Goal: Task Accomplishment & Management: Complete application form

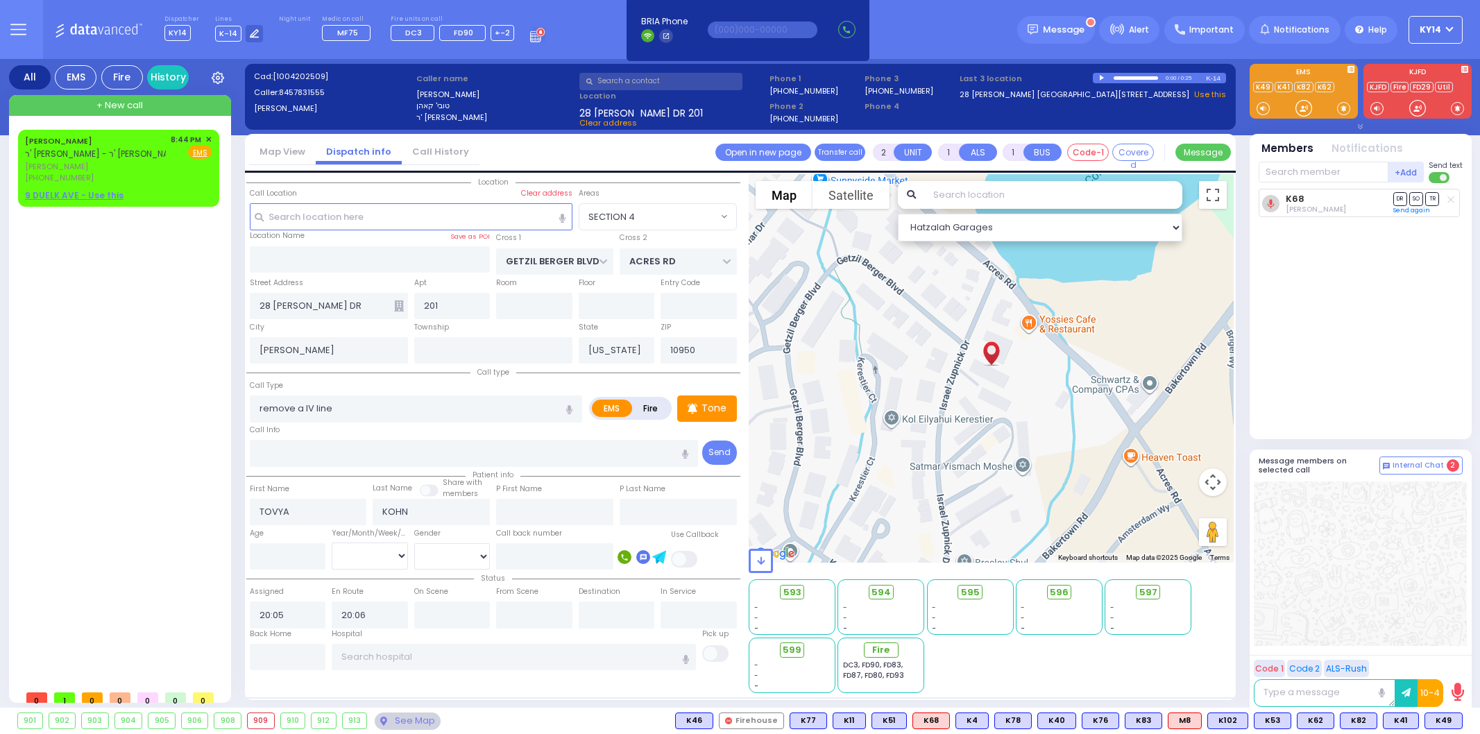
select select "SECTION 4"
select select
click at [120, 164] on span "[PERSON_NAME]" at bounding box center [95, 167] width 141 height 12
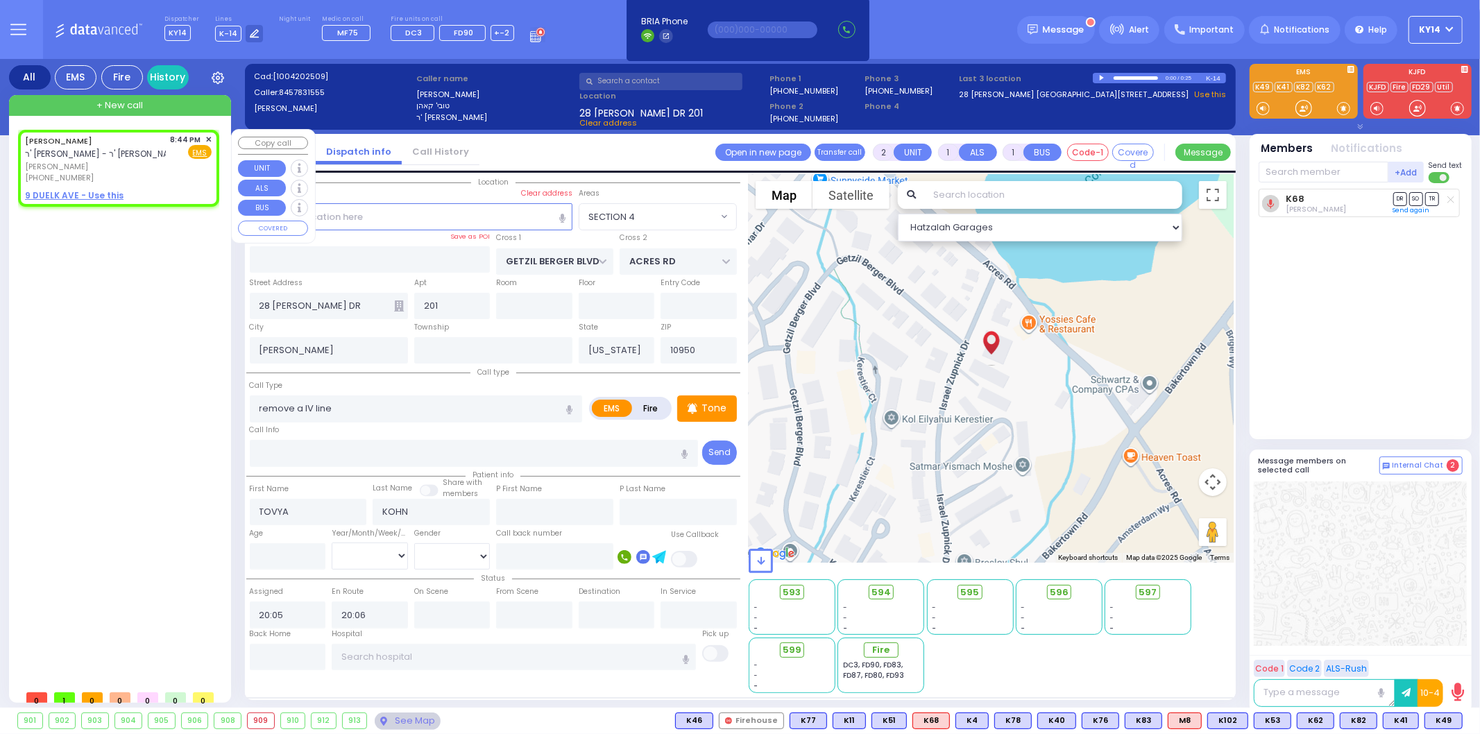
select select
radio input "true"
type input "[PERSON_NAME]"
type input "SAMET"
select select
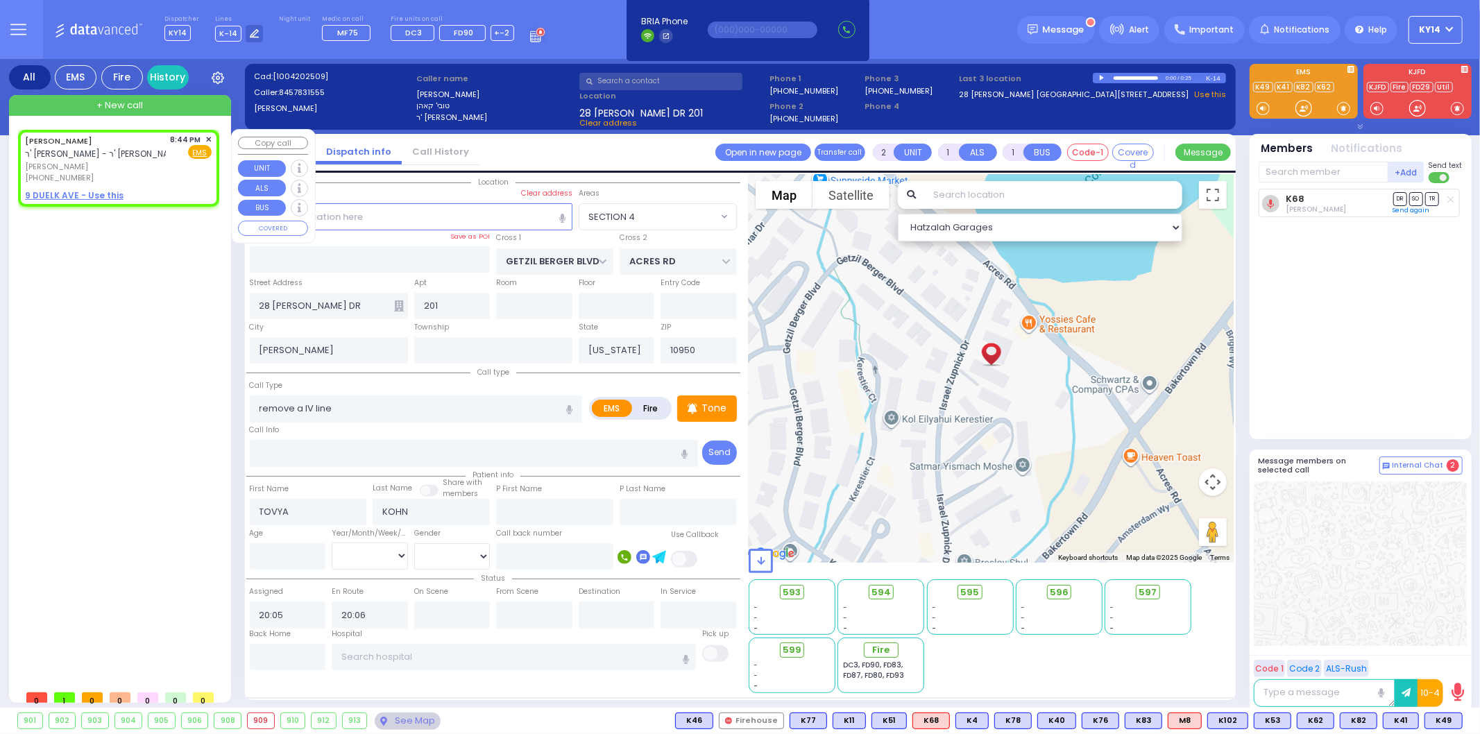
type input "20:44"
select select "Hatzalah Garages"
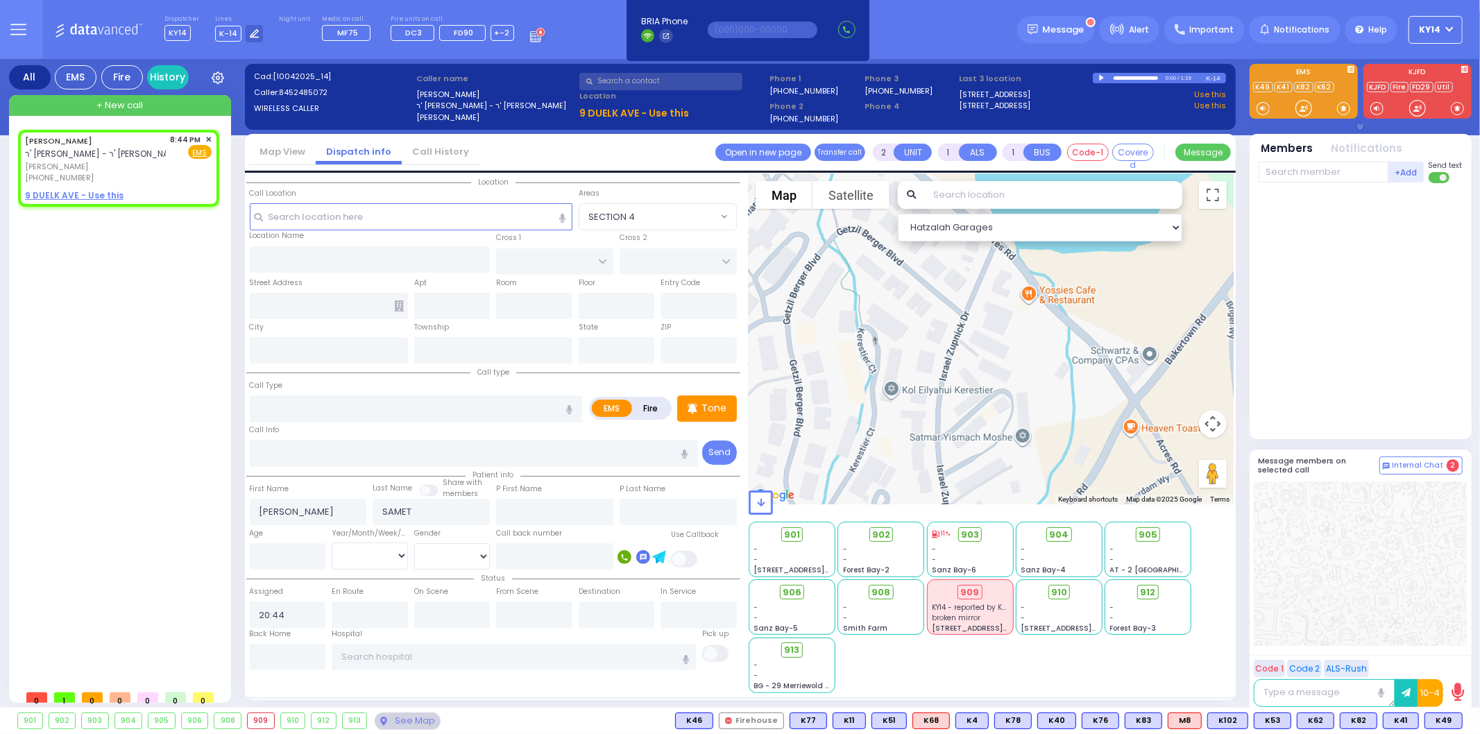
click at [1101, 75] on div at bounding box center [1103, 78] width 8 height 6
click at [1124, 78] on div at bounding box center [1136, 77] width 44 height 3
click at [1104, 78] on div at bounding box center [1103, 78] width 8 height 6
click at [208, 135] on span "✕" at bounding box center [208, 140] width 6 height 12
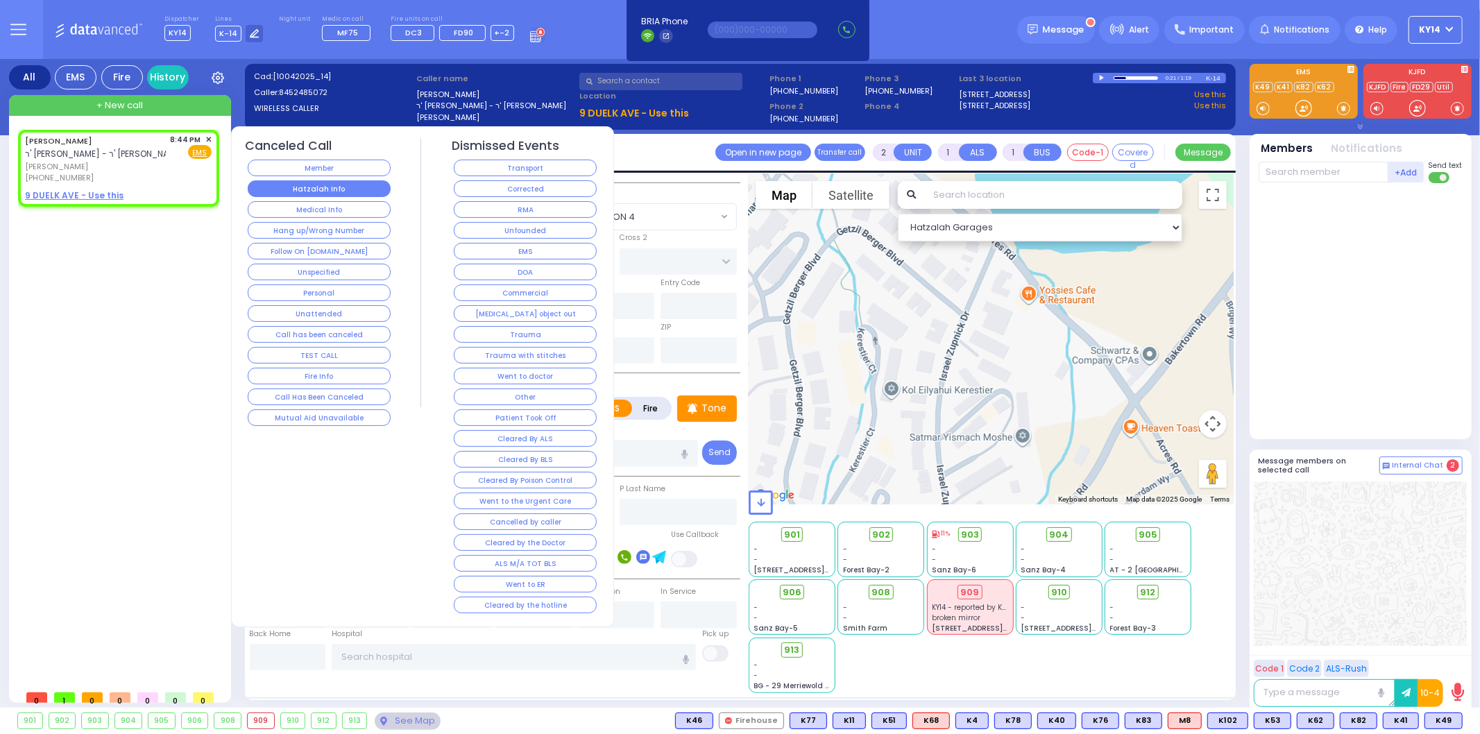
click at [375, 183] on button "Hatzalah Info" at bounding box center [319, 188] width 143 height 17
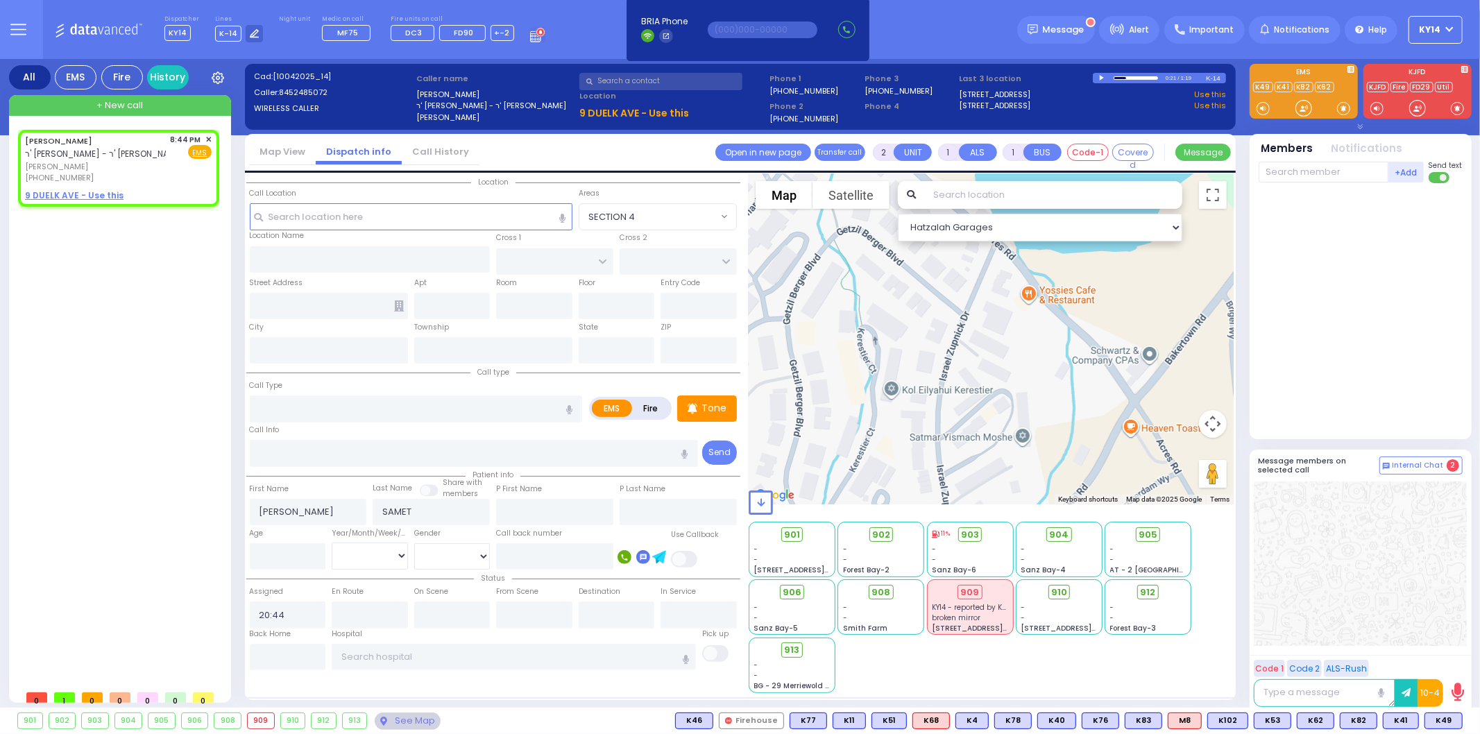
select select
radio input "true"
select select
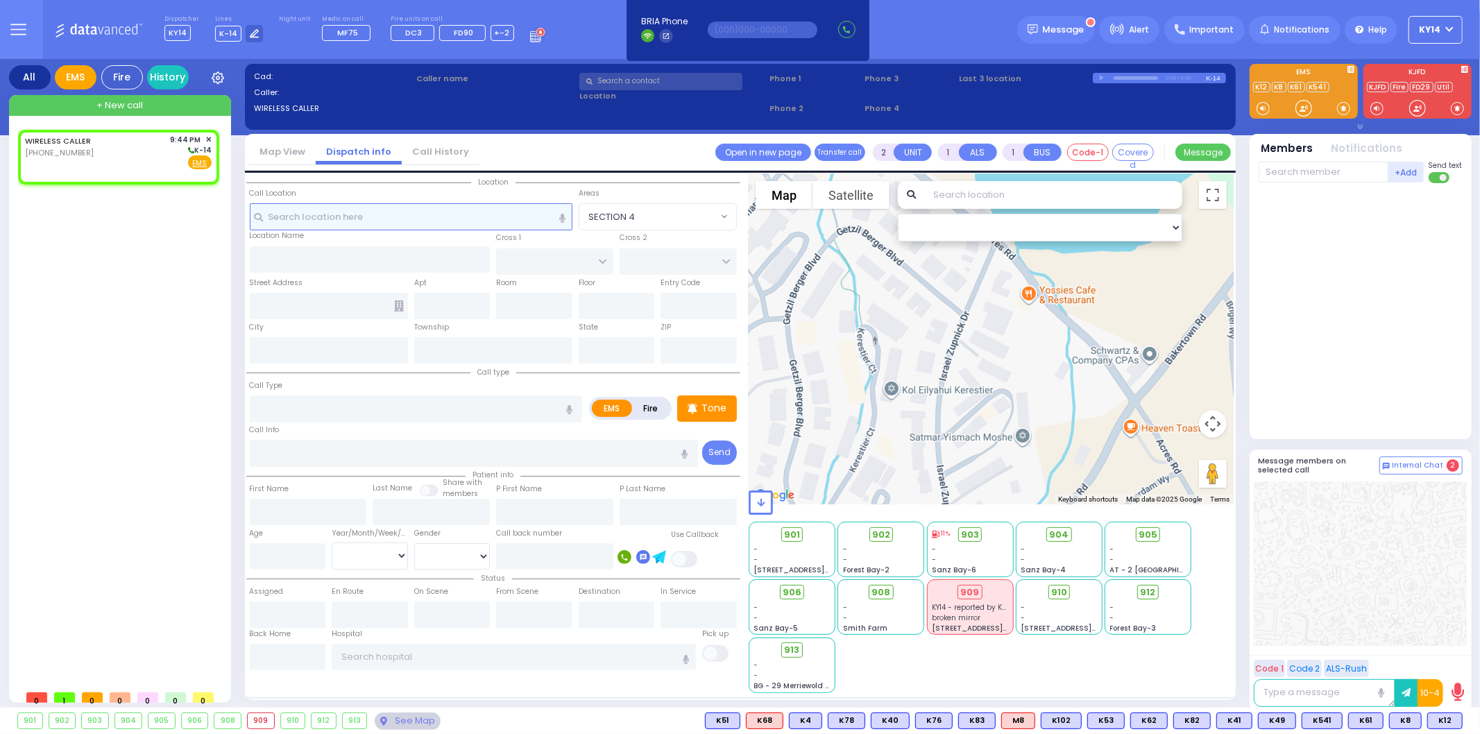
select select
radio input "true"
select select
type input "21:44"
select select "Hatzalah Garages"
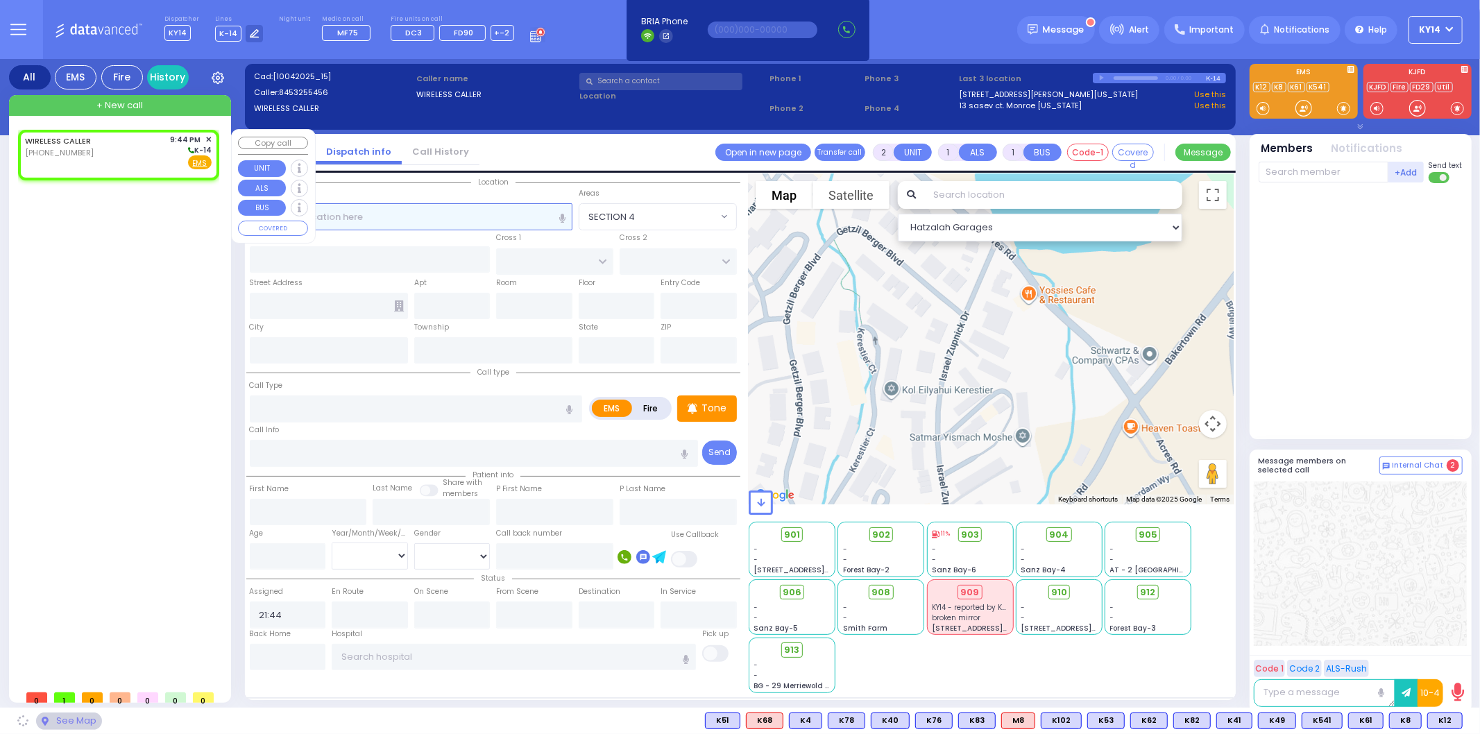
select select
radio input "true"
select select
select select "Hatzalah Garages"
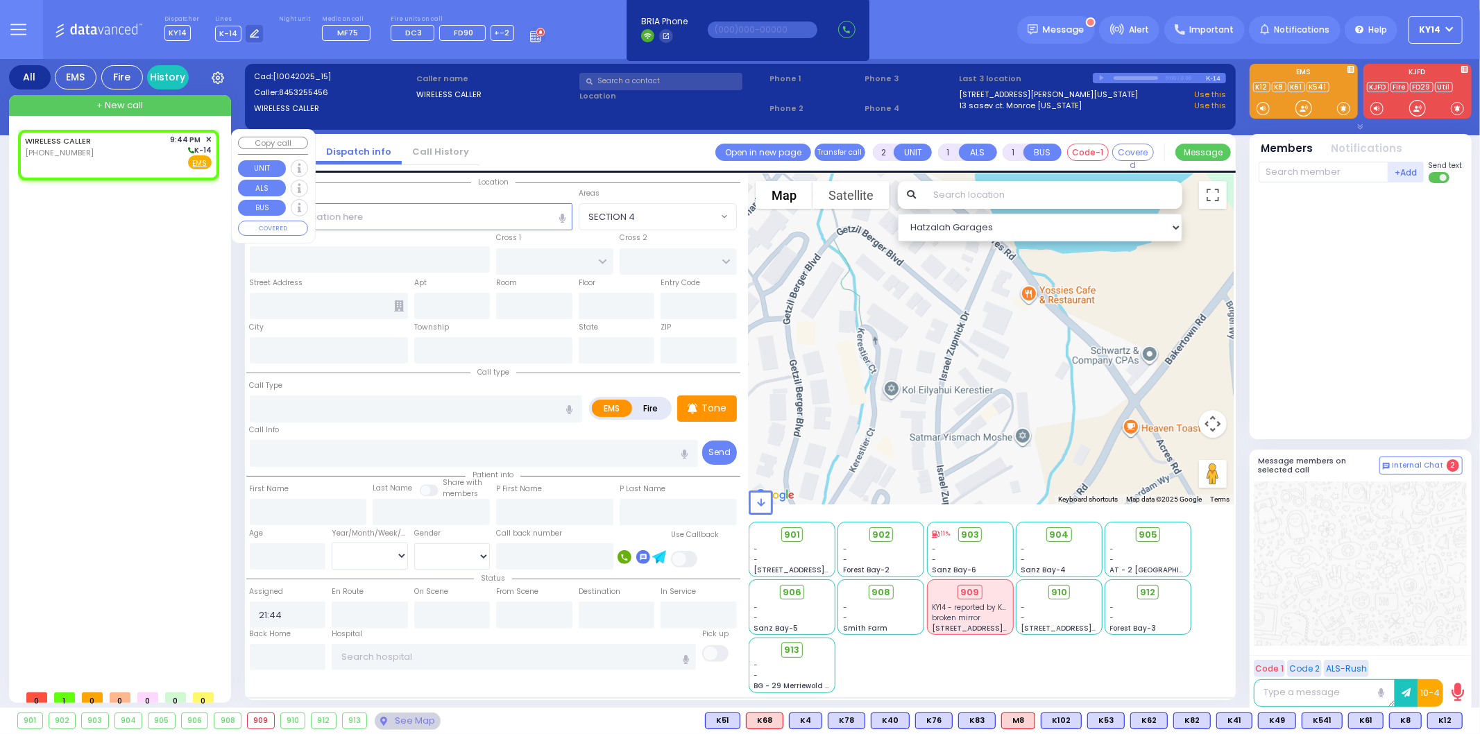
click at [167, 164] on div "WIRELESS CALLER [PHONE_NUMBER] 9:44 PM ✕ K-14" at bounding box center [118, 152] width 187 height 36
select select
radio input "true"
select select
select select "Hatzalah Garages"
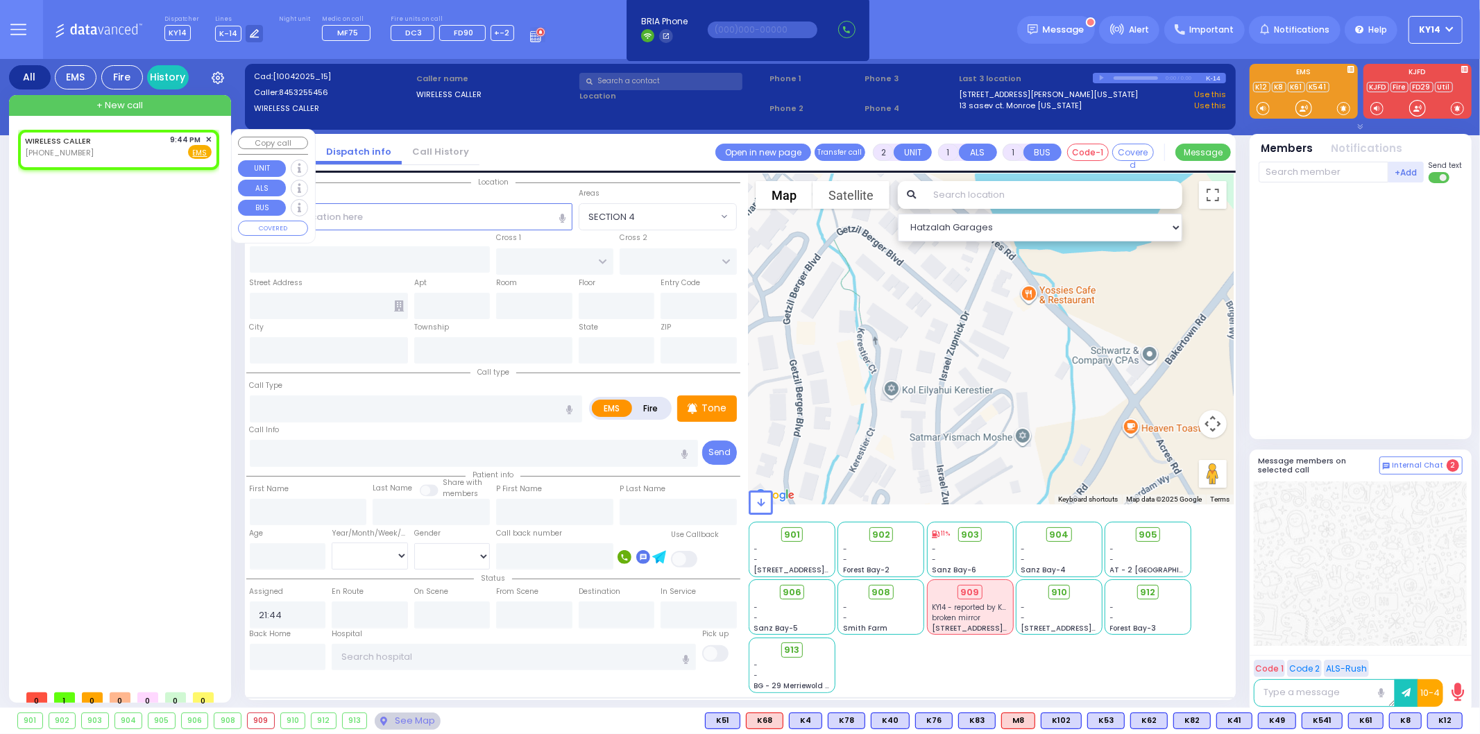
select select
radio input "true"
select select
select select "Hatzalah Garages"
click at [207, 139] on span "✕" at bounding box center [208, 140] width 6 height 12
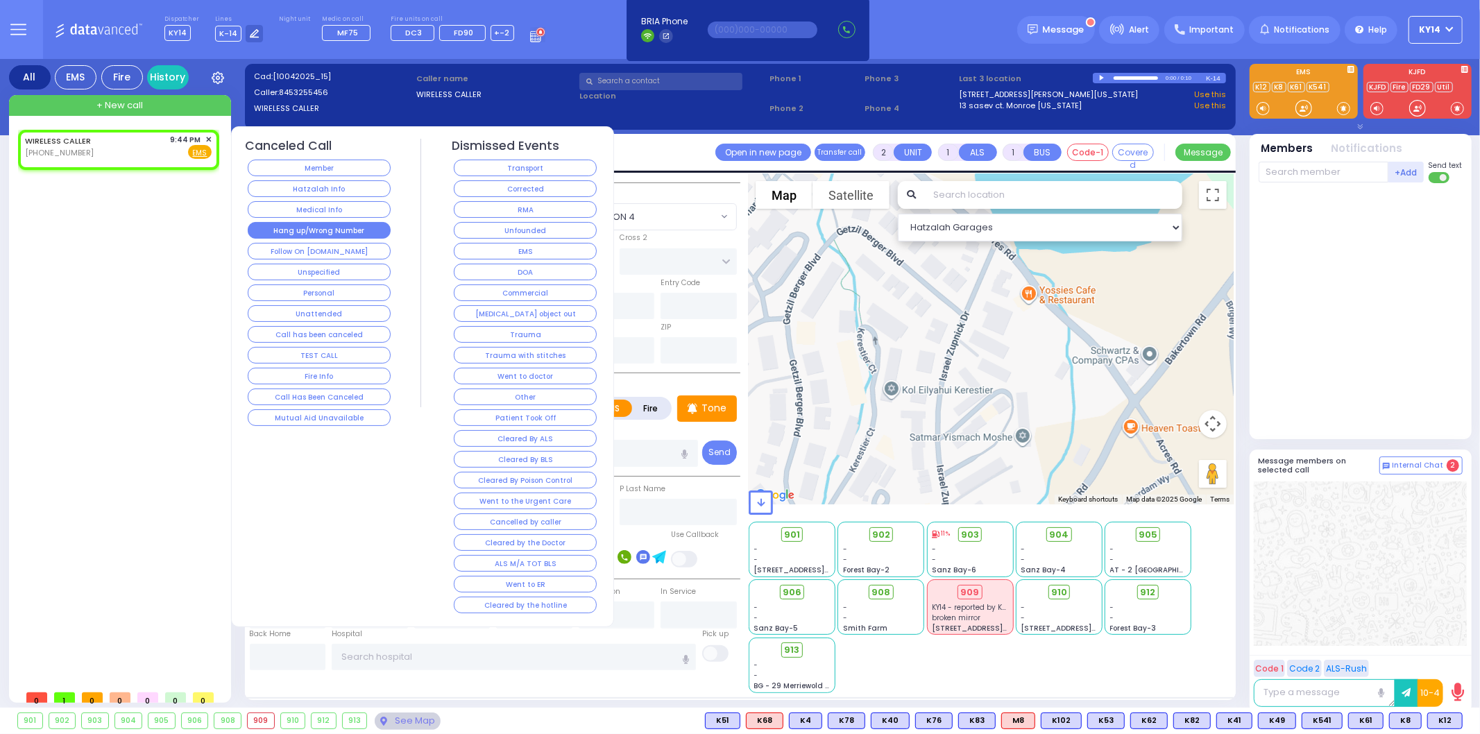
click at [321, 227] on button "Hang up/Wrong Number" at bounding box center [319, 230] width 143 height 17
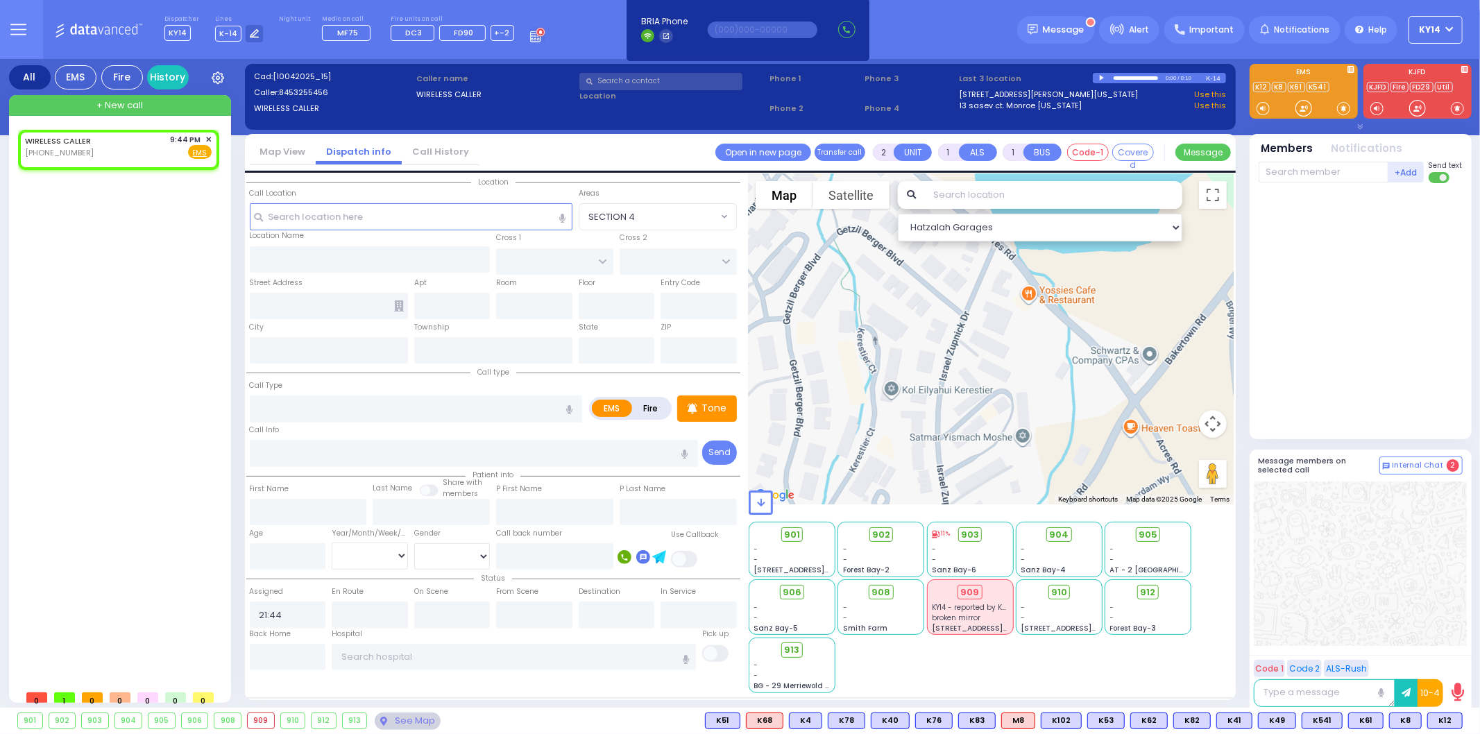
select select
radio input "true"
select select
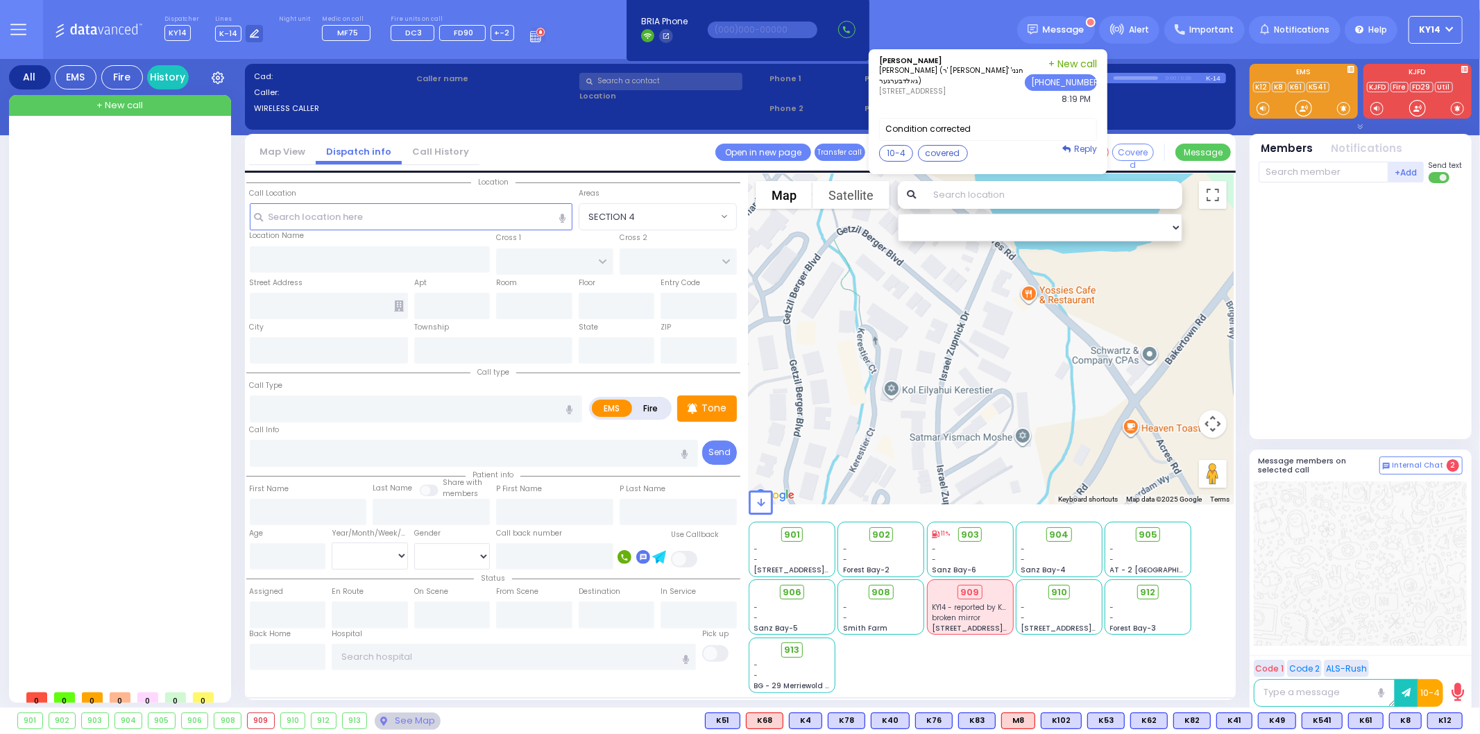
click at [1020, 104] on div "[PERSON_NAME] [PERSON_NAME] (ר' [PERSON_NAME]) [STREET_ADDRESS] [PHONE_NUMBER] …" at bounding box center [952, 82] width 146 height 51
click at [1003, 127] on label "Condition corrected" at bounding box center [988, 129] width 218 height 23
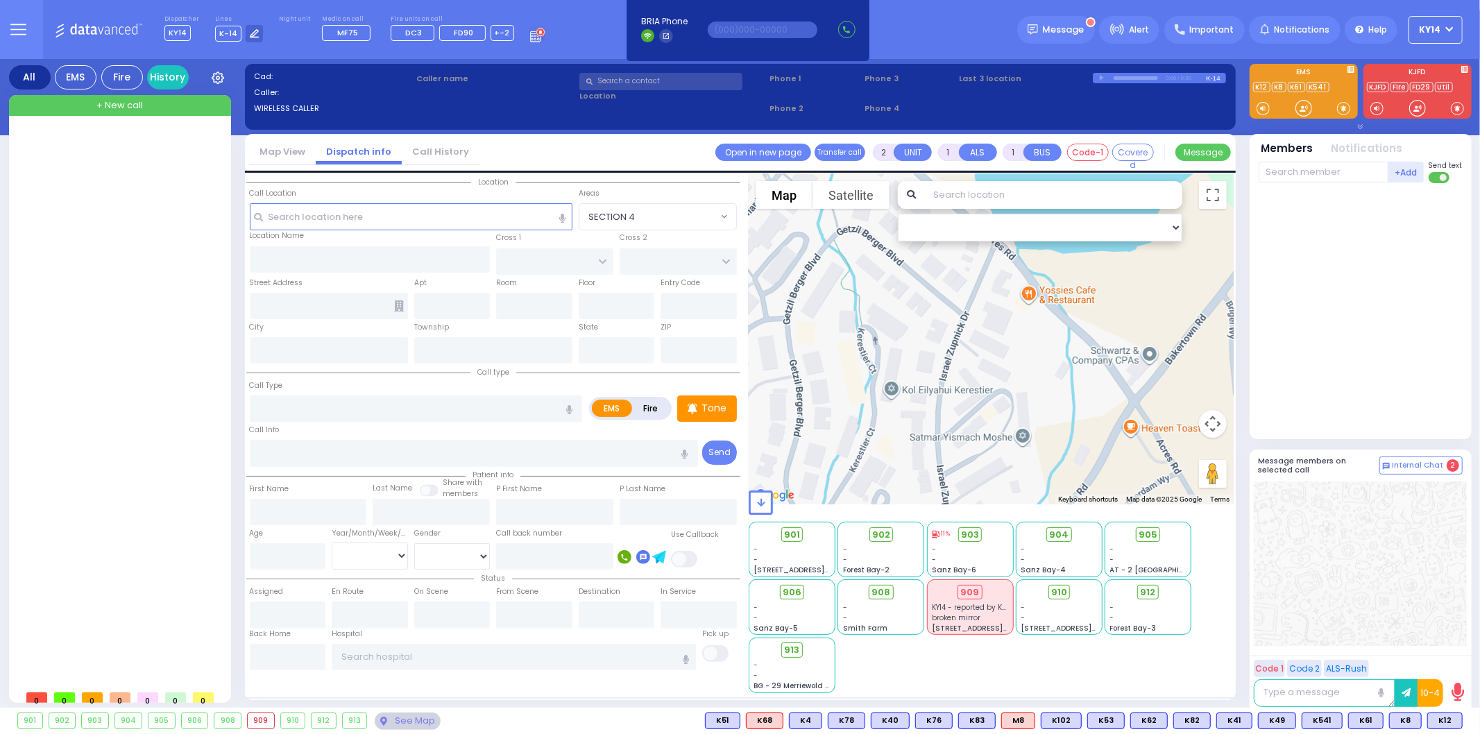
click at [1395, 243] on div at bounding box center [1361, 312] width 204 height 246
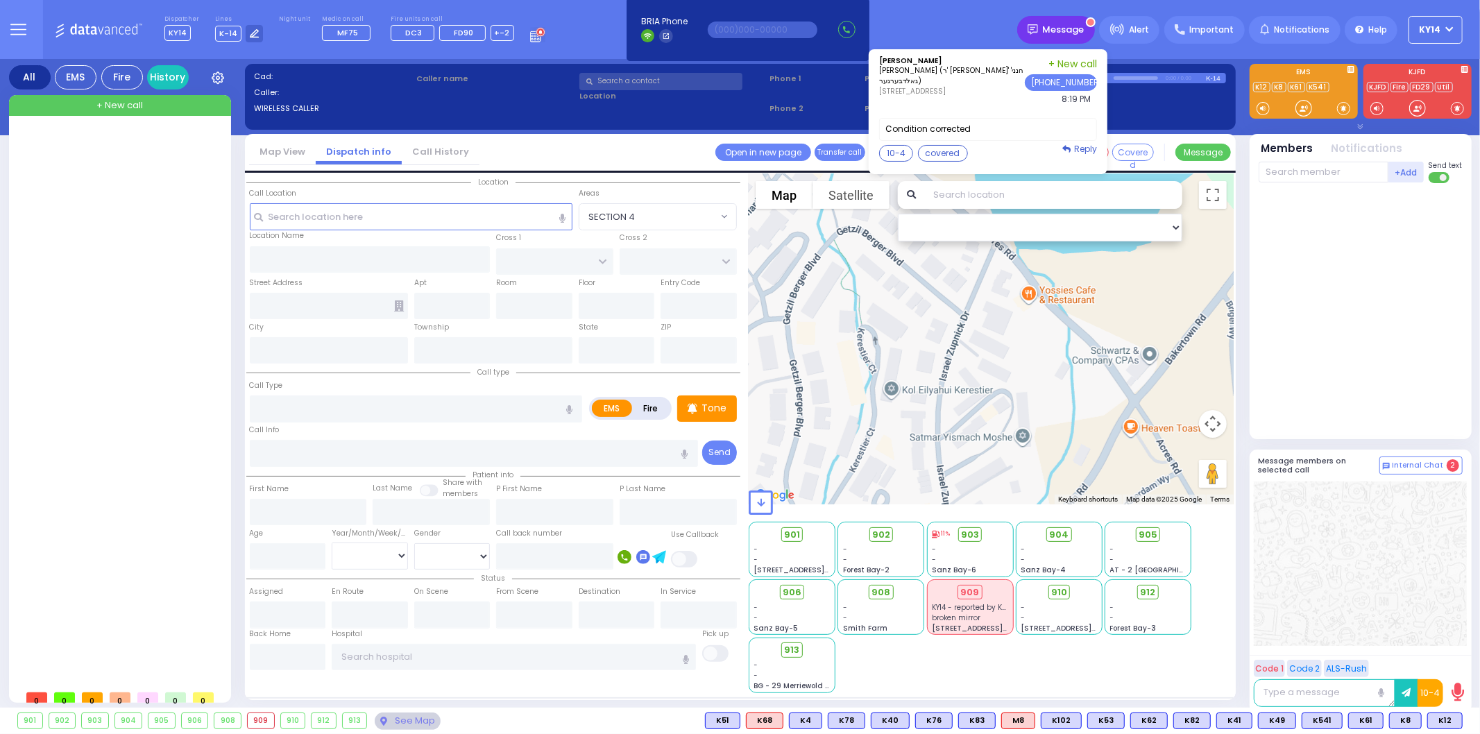
click at [1049, 25] on span "Message" at bounding box center [1064, 30] width 42 height 14
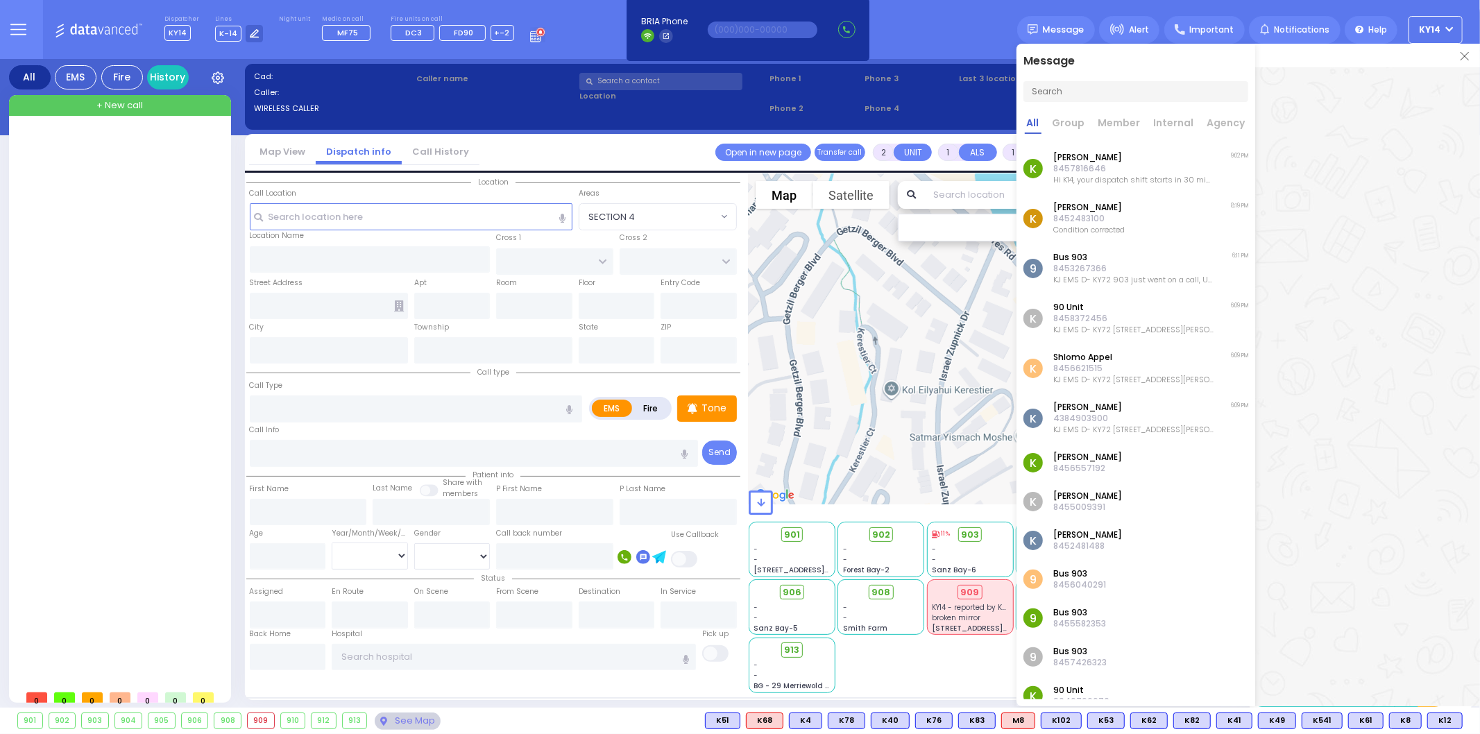
click at [1470, 52] on div at bounding box center [1367, 56] width 225 height 24
click at [1466, 60] on link at bounding box center [1465, 56] width 8 height 14
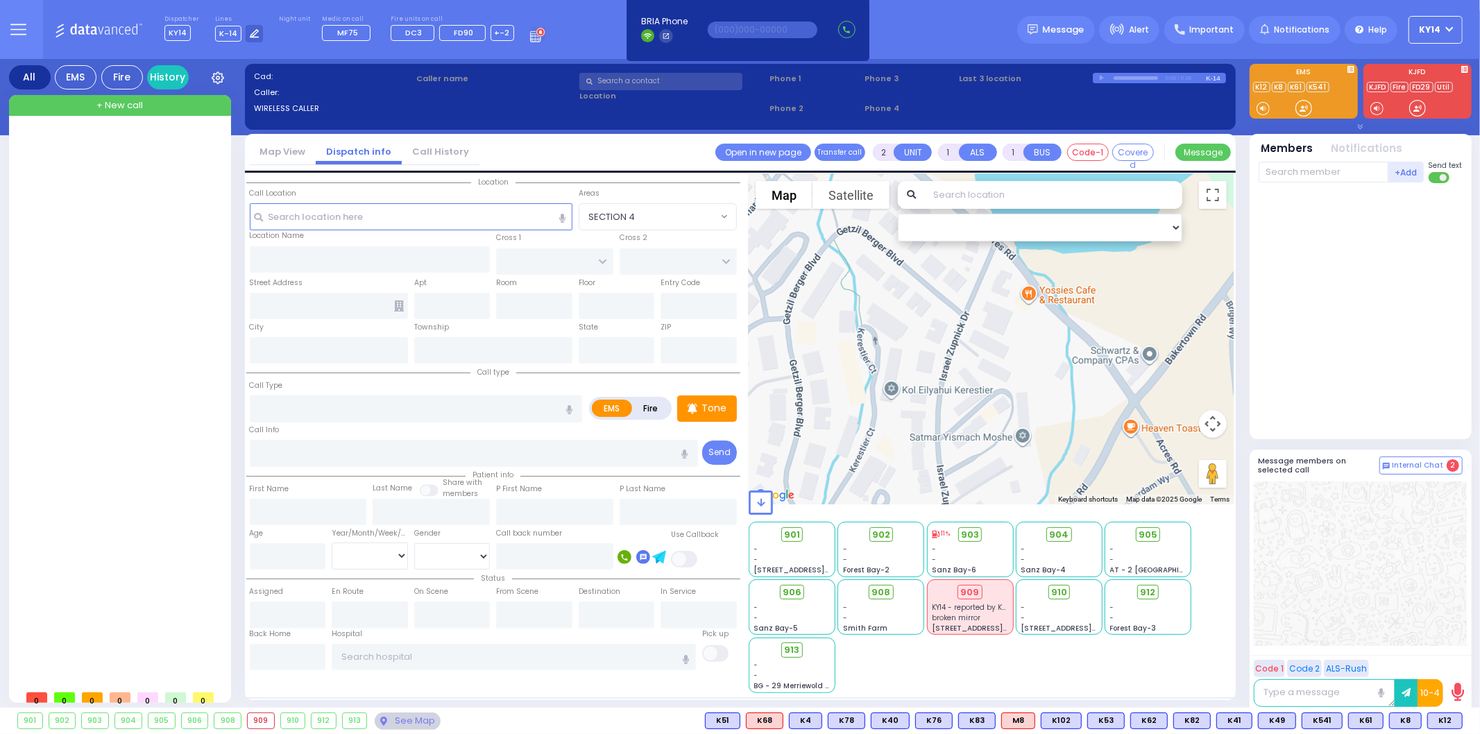
click at [175, 103] on div "+ New call" at bounding box center [120, 105] width 222 height 21
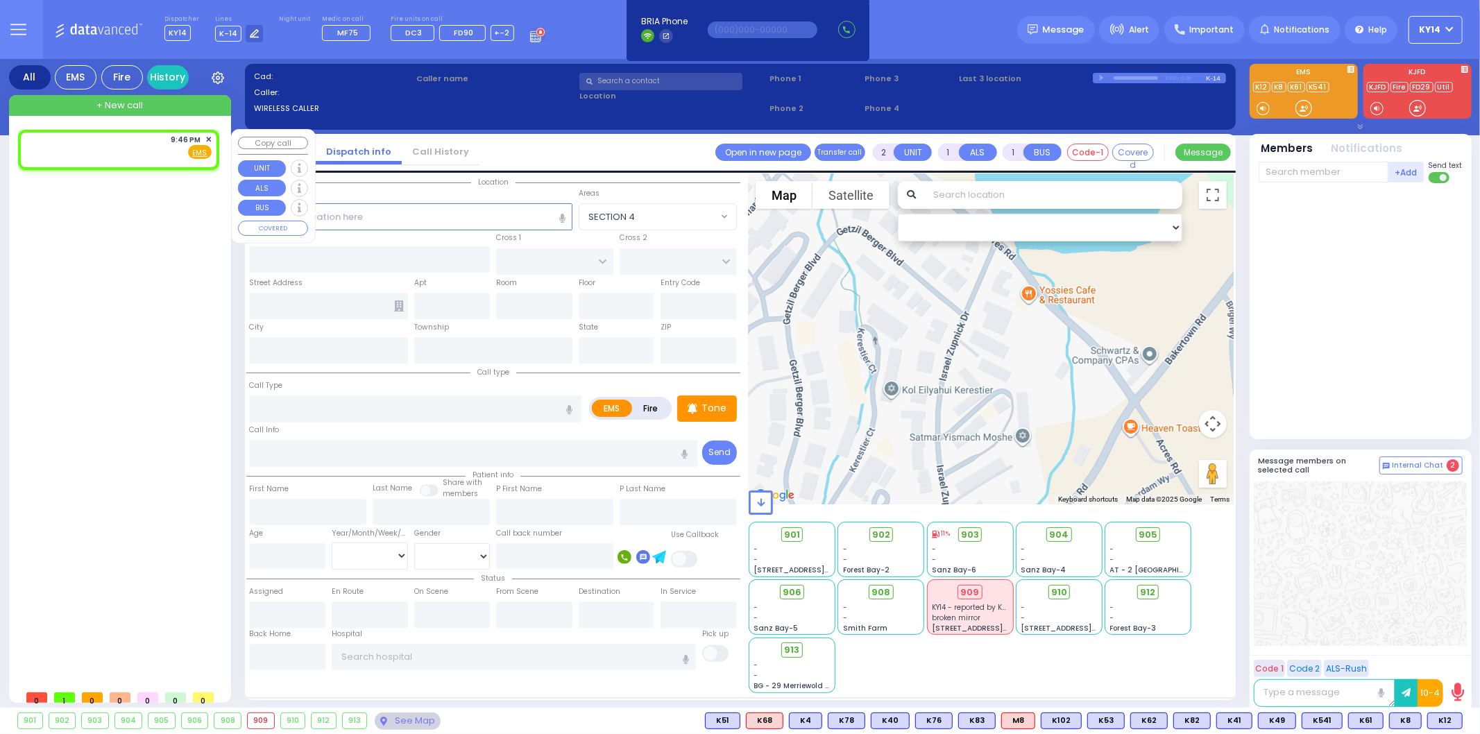
select select
radio input "true"
select select
type input "21:46"
select select "Hatzalah Garages"
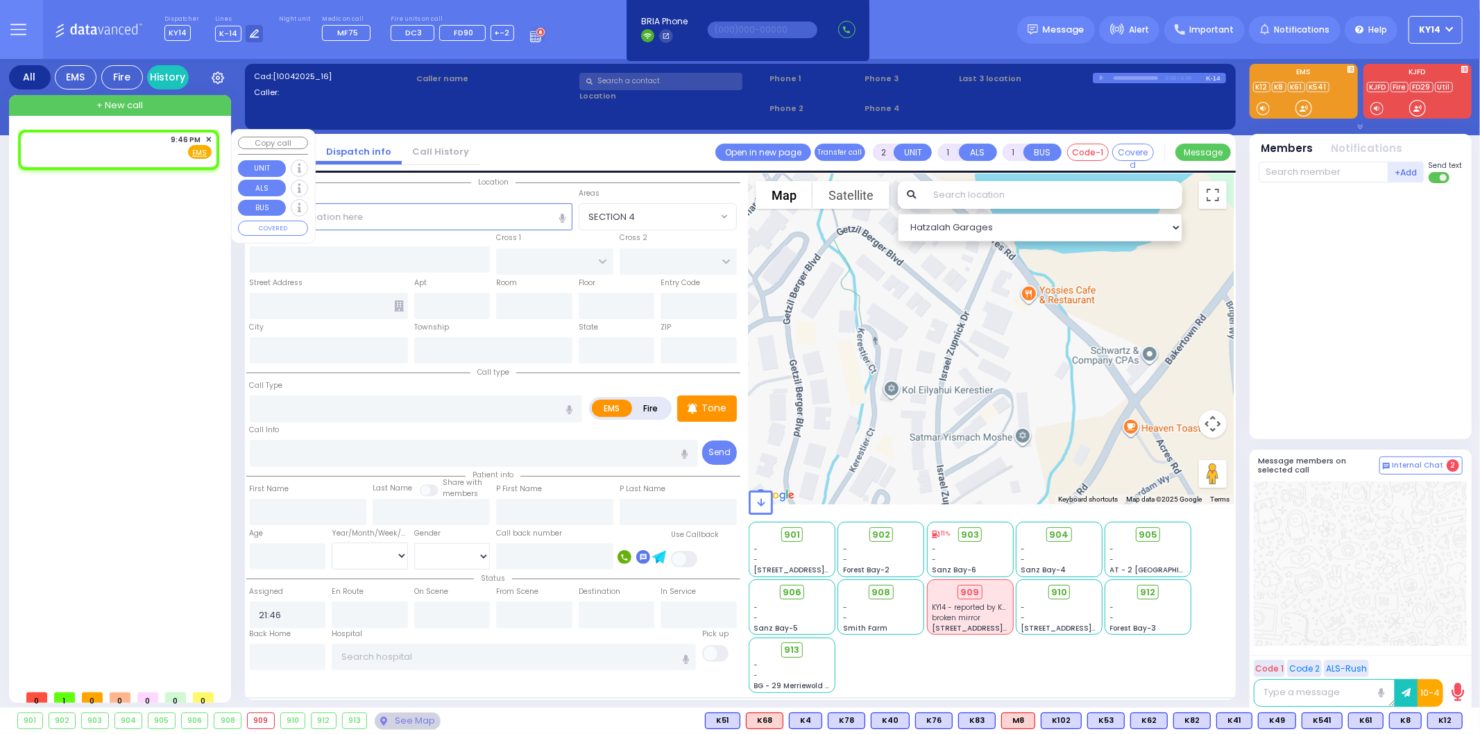
select select
radio input "true"
select select
click at [153, 147] on div "9:46 PM ✕ Fire EMS" at bounding box center [118, 147] width 187 height 26
select select "Hatzalah Garages"
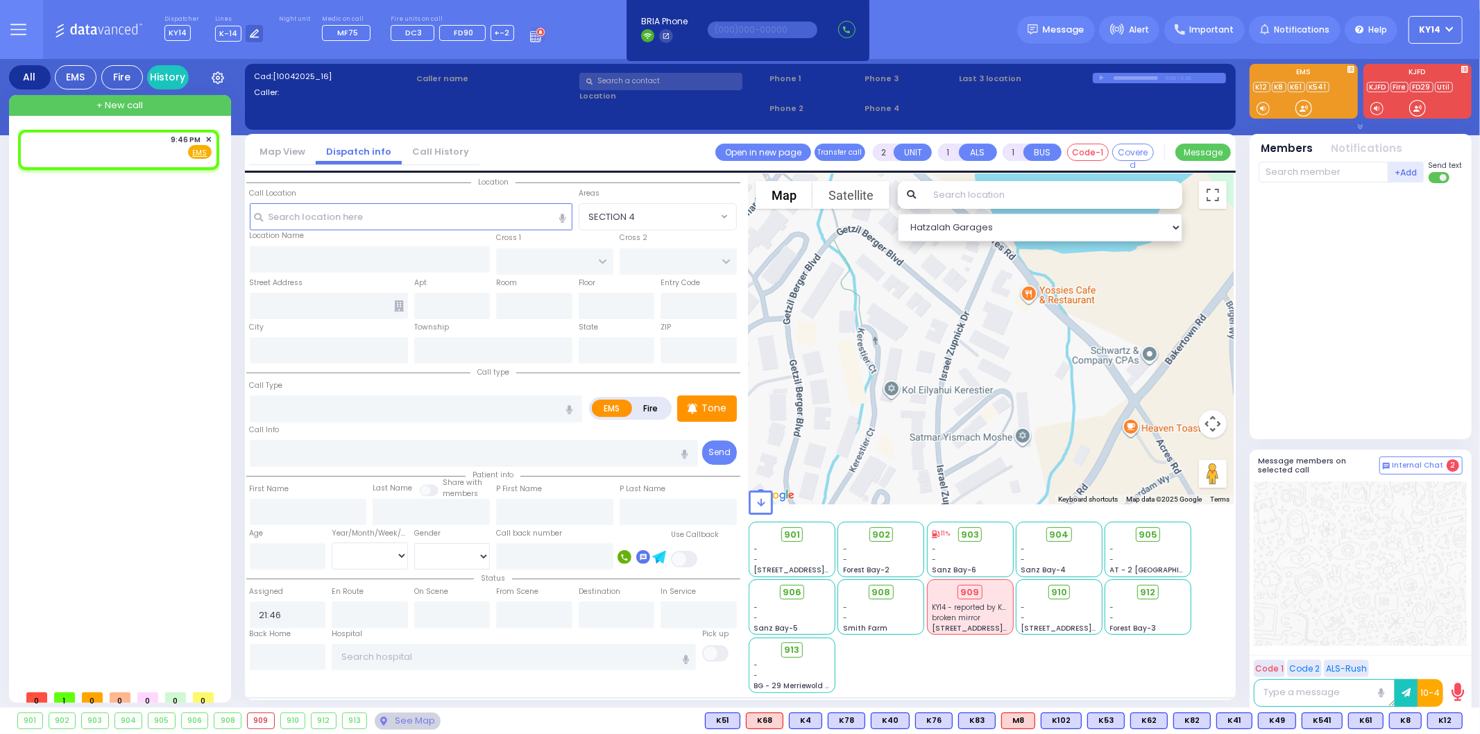
select select
radio input "true"
select select
select select "Hatzalah Garages"
click at [323, 211] on input "text" at bounding box center [411, 216] width 323 height 26
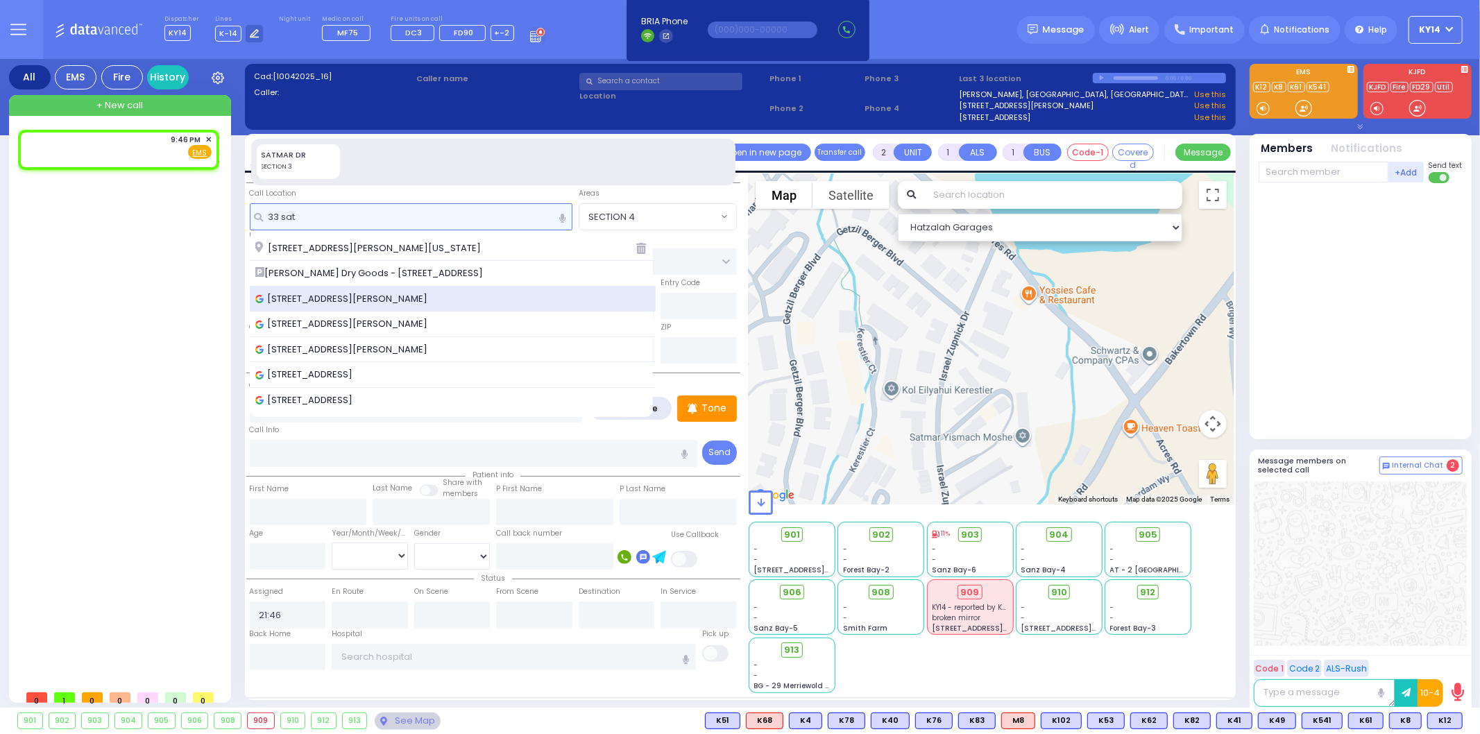
type input "33 sat"
click at [297, 302] on span "[STREET_ADDRESS][PERSON_NAME]" at bounding box center [344, 299] width 178 height 14
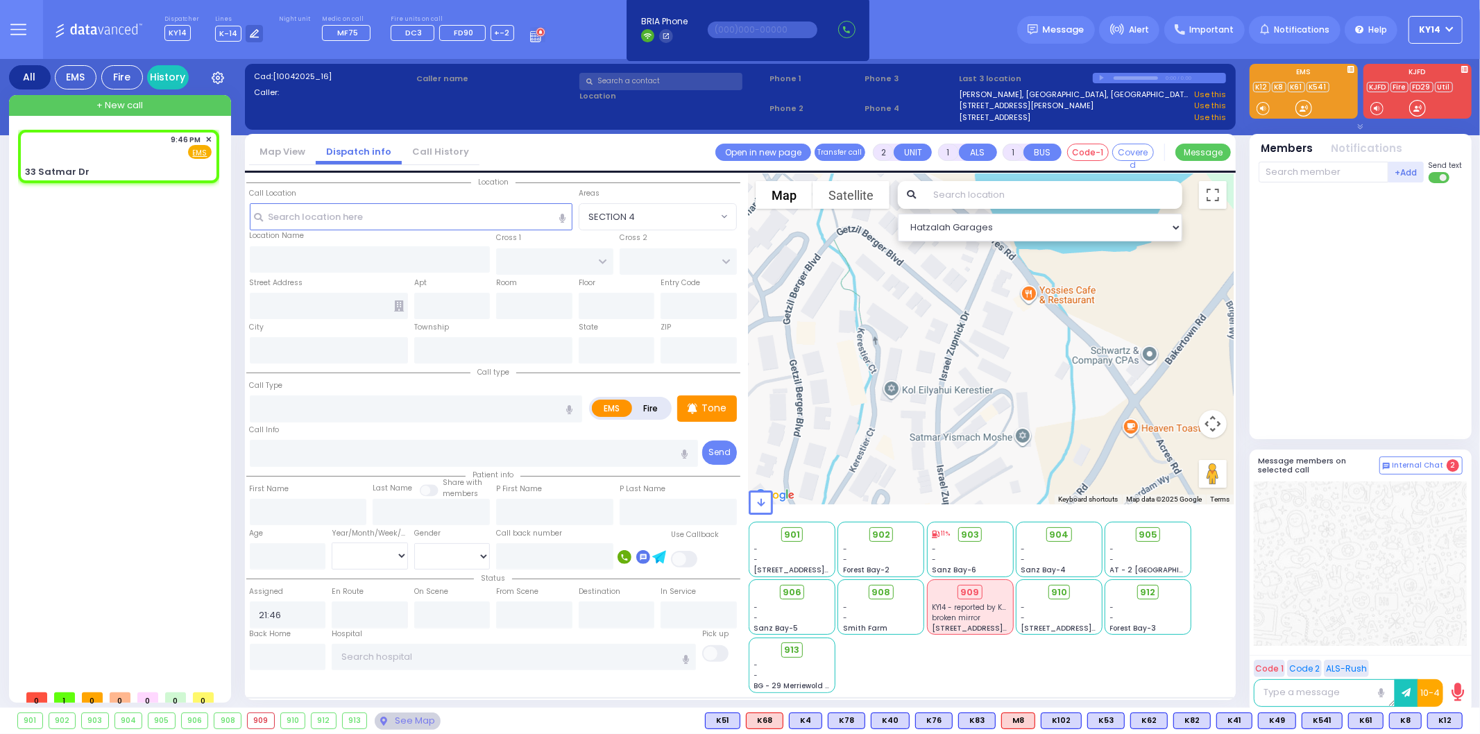
select select
radio input "true"
select select
select select "Hatzalah Garages"
type input "ORSHAVA COURT"
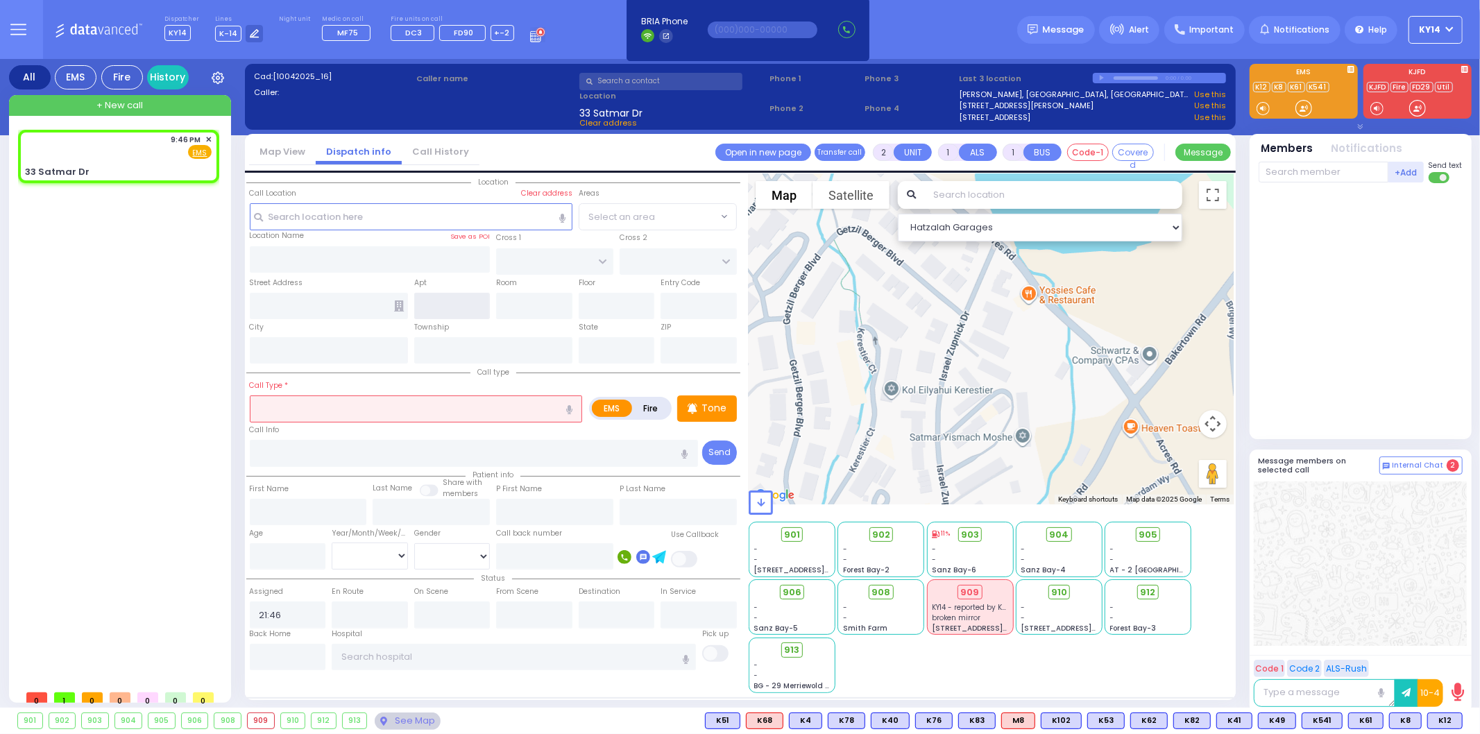
type input "HAYES COURT"
type input "33 Satmar Dr"
type input "[PERSON_NAME]"
type input "[US_STATE]"
type input "10950"
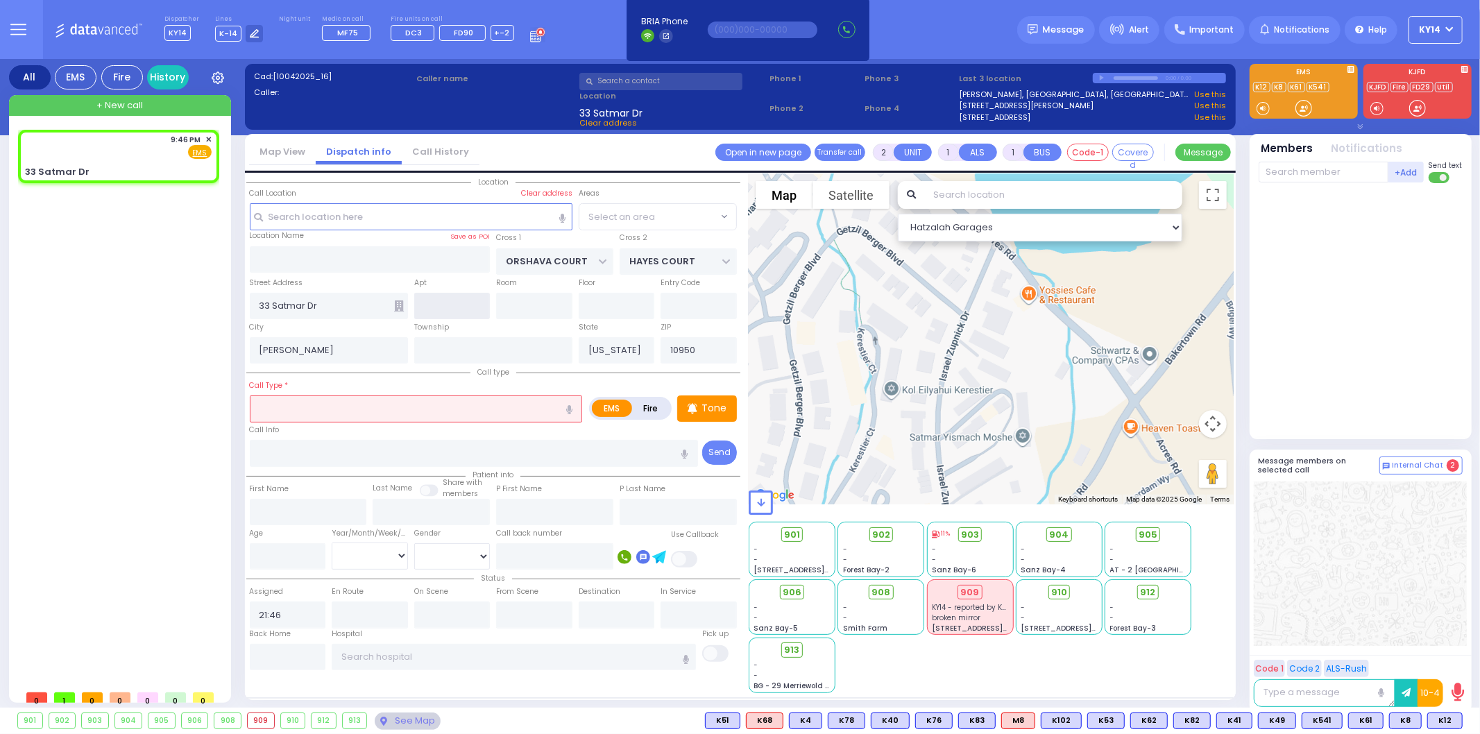
click at [438, 309] on input "text" at bounding box center [452, 306] width 76 height 26
select select "SECTION 3"
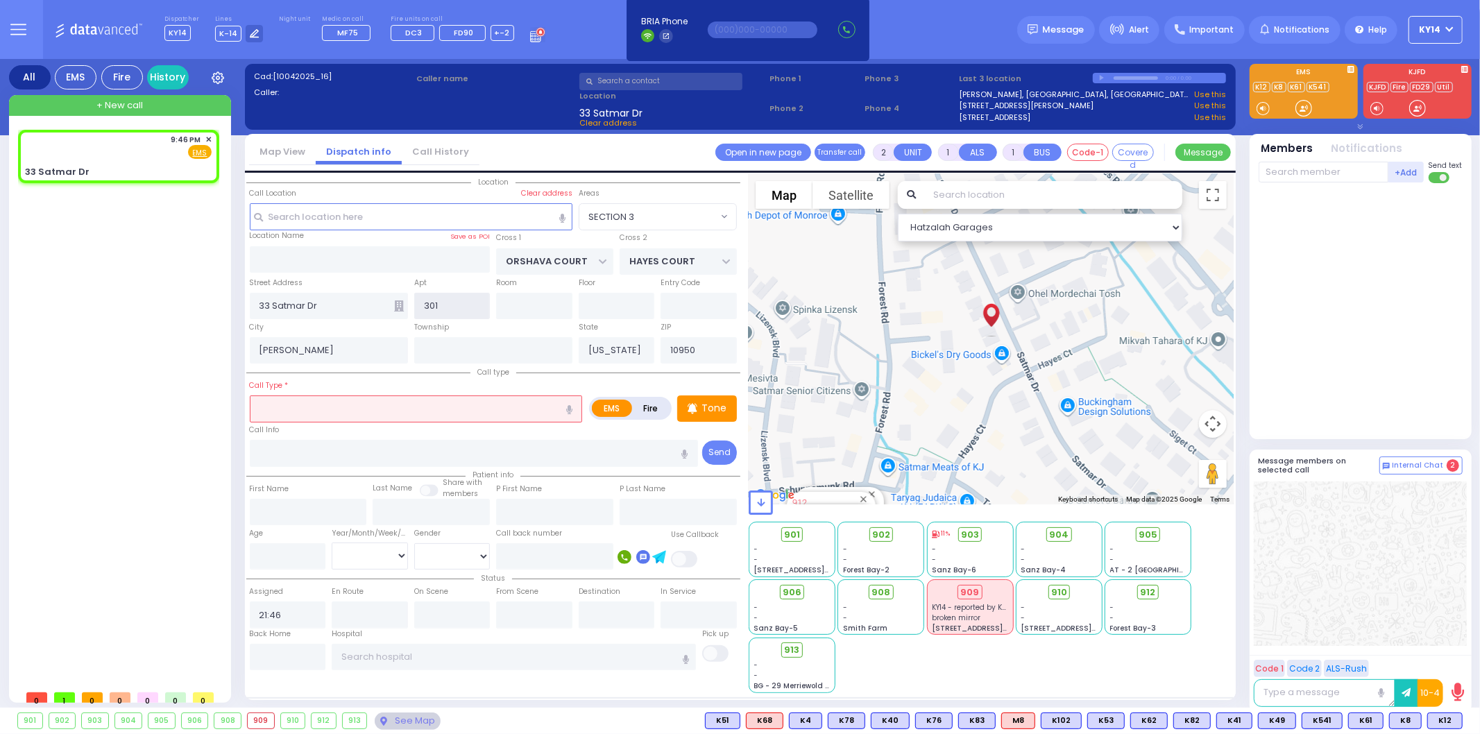
type input "301"
click at [402, 303] on icon at bounding box center [399, 305] width 10 height 11
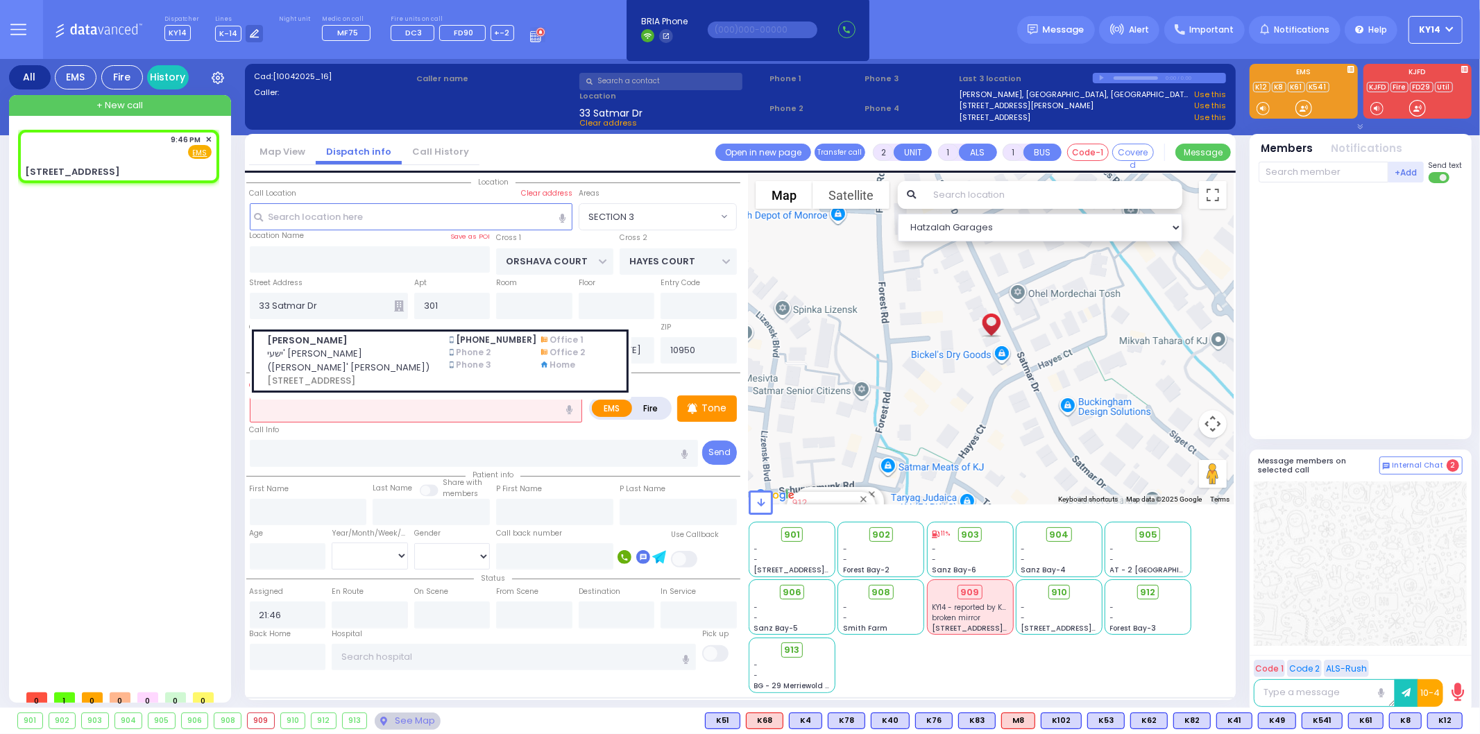
select select
radio input "true"
select select
click at [386, 363] on span "ישעי' [PERSON_NAME] ([PERSON_NAME]' [PERSON_NAME])" at bounding box center [350, 360] width 166 height 27
select select "Hatzalah Garages"
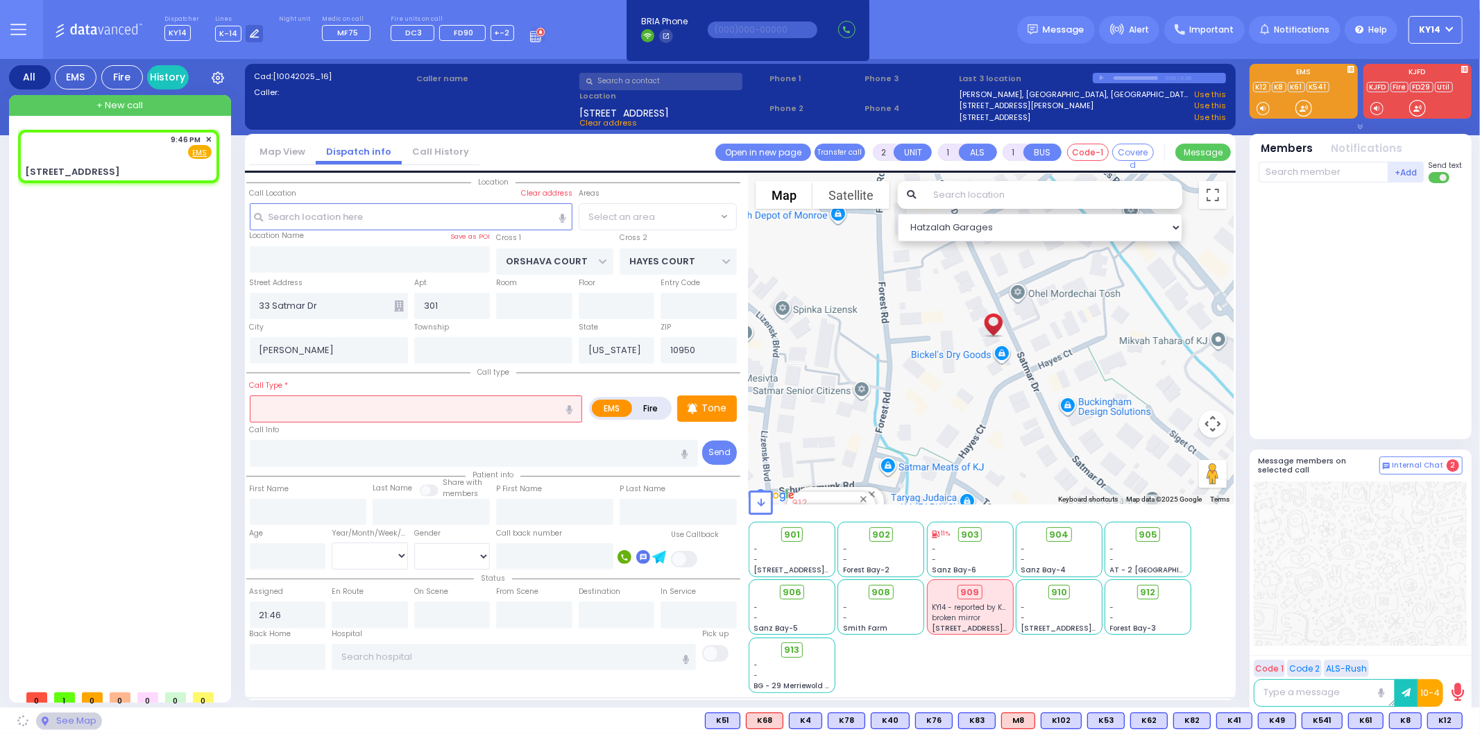
select select "SECTION 3"
click at [321, 409] on input "text" at bounding box center [416, 409] width 333 height 26
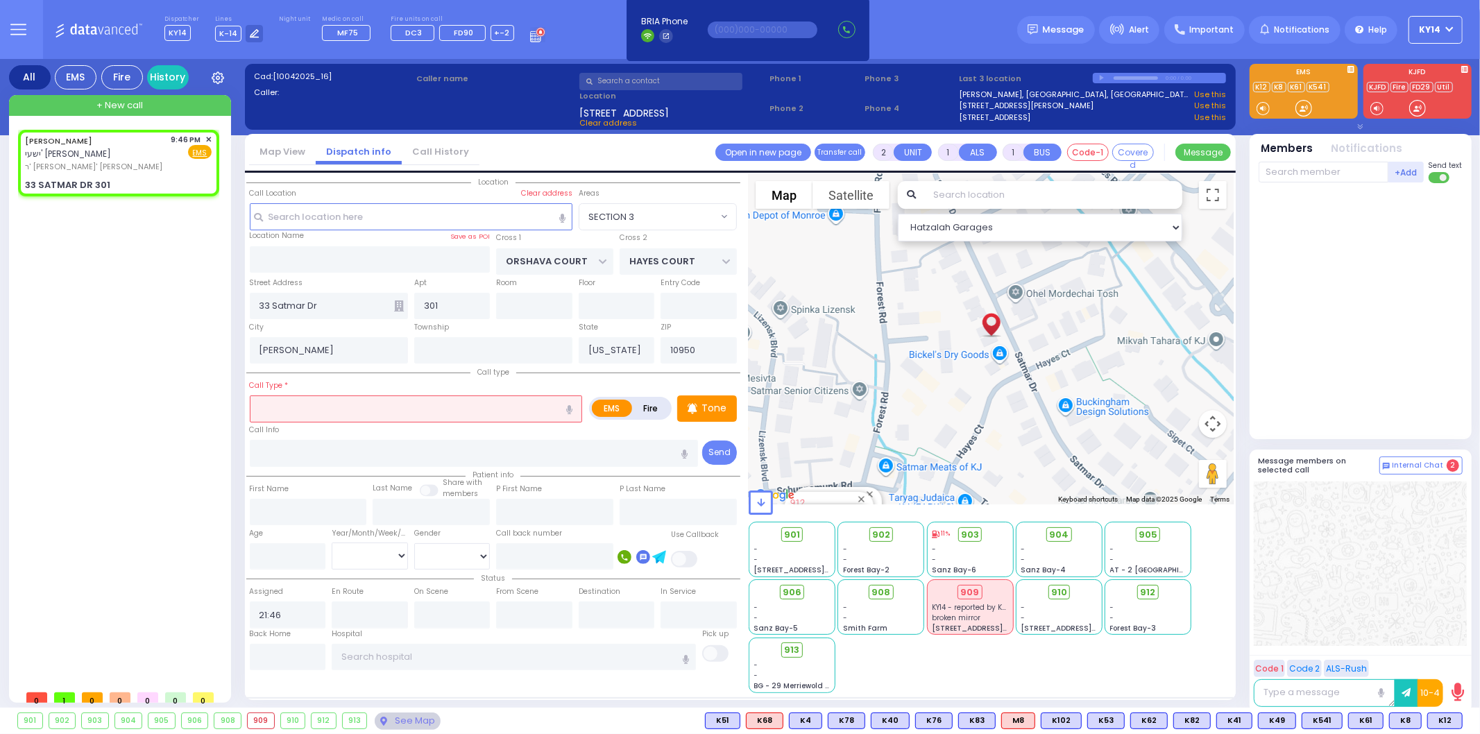
select select
radio input "true"
type input "[PERSON_NAME]"
type input "STAUBER"
select select
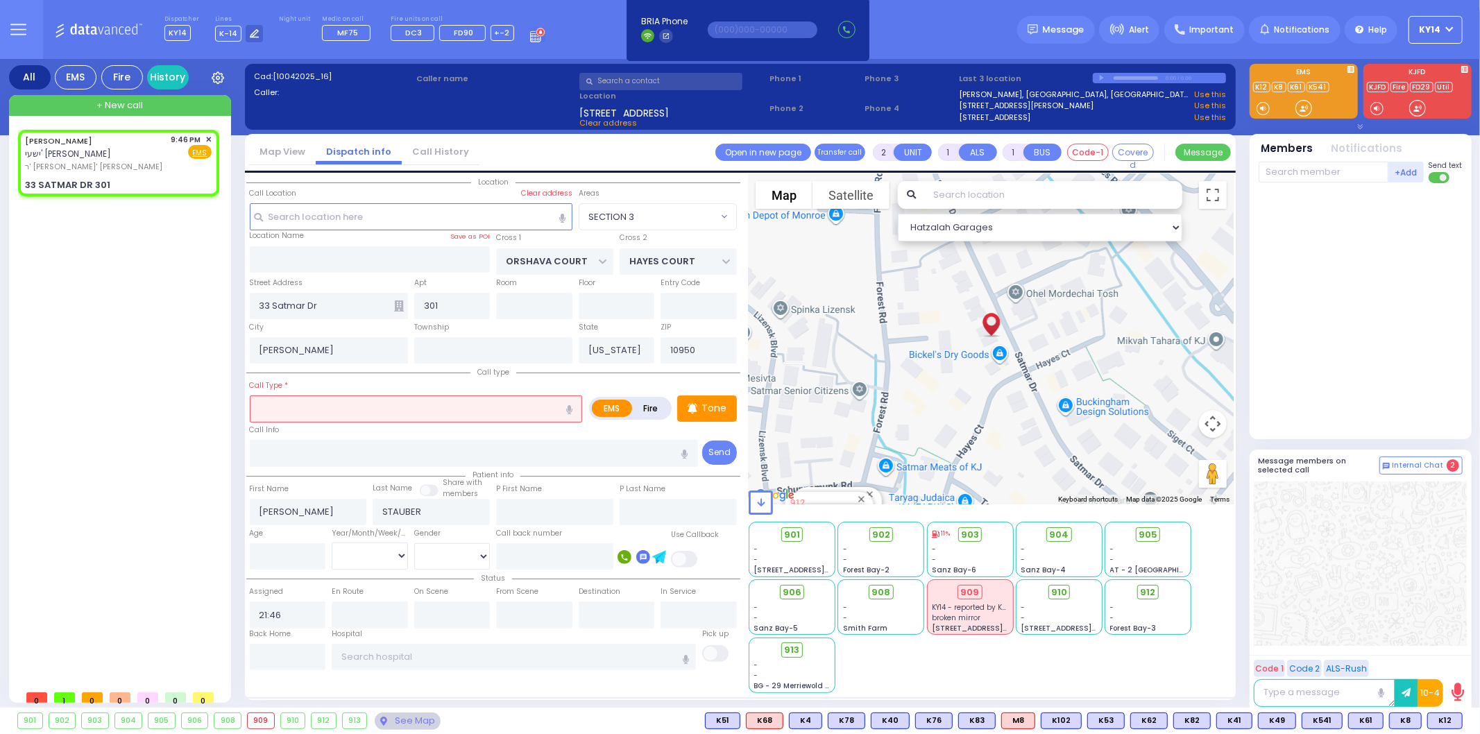
select select "Hatzalah Garages"
type input "33 SATMAR DR"
select select "SECTION 3"
click at [529, 400] on input "text" at bounding box center [416, 409] width 333 height 26
type input "0"
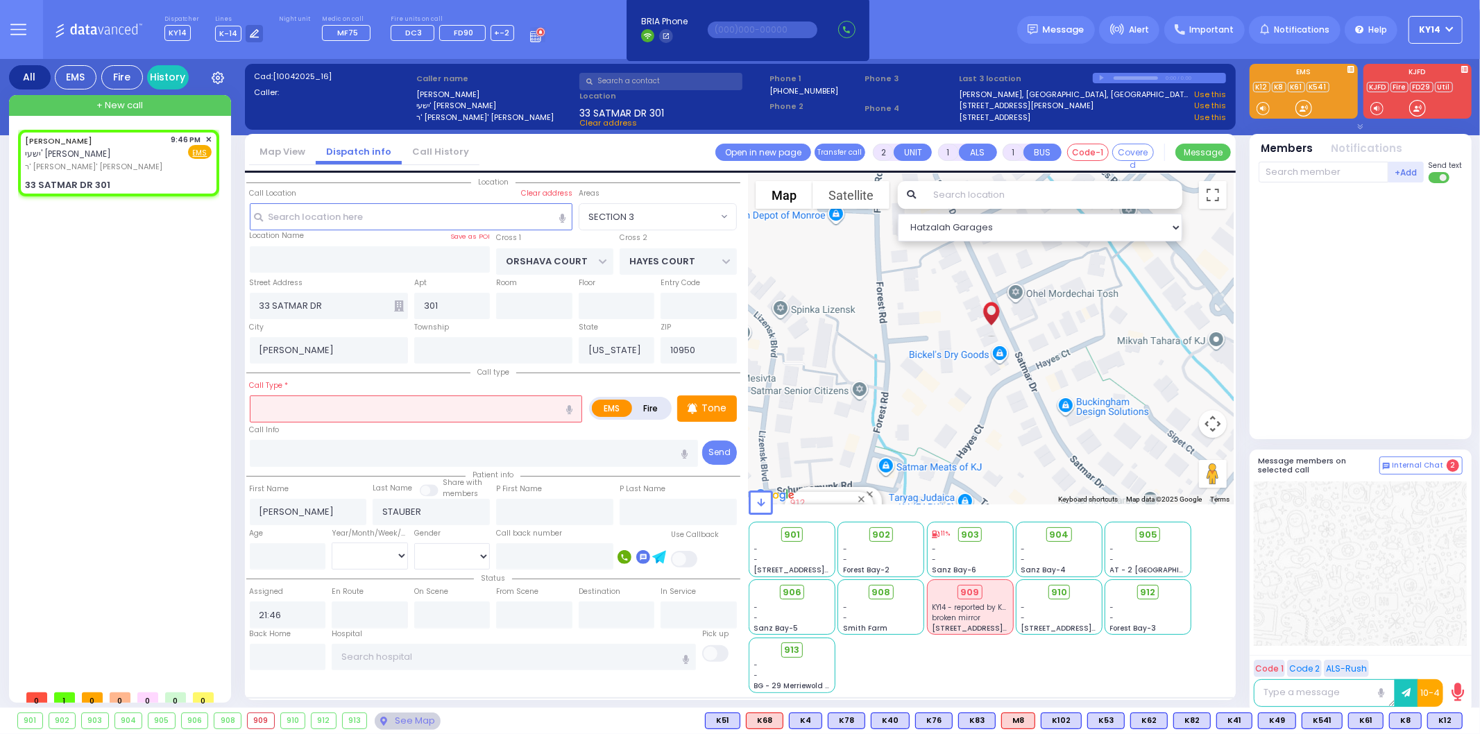
select select
radio input "true"
select select
select select "Hatzalah Garages"
select select "SECTION 3"
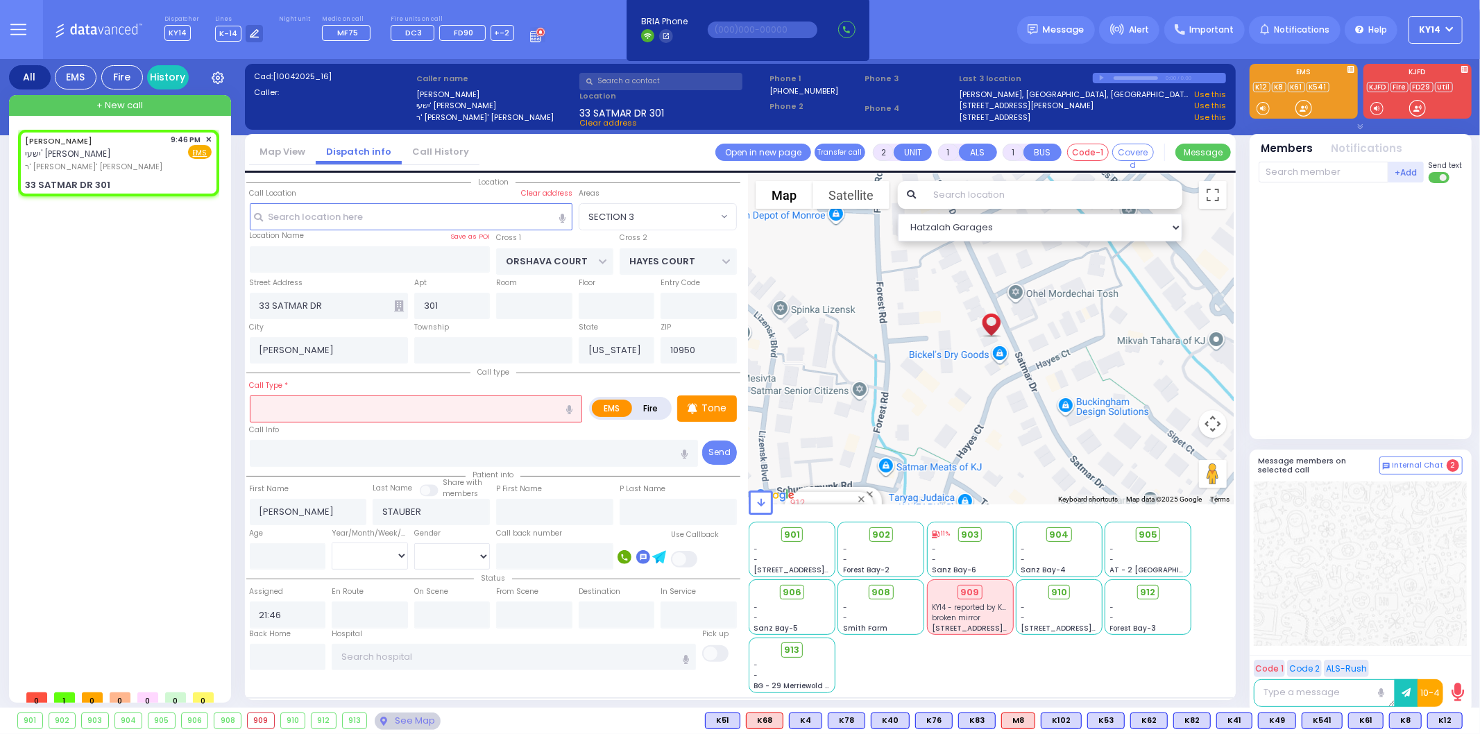
select select
radio input "true"
select select
select select "Hatzalah Garages"
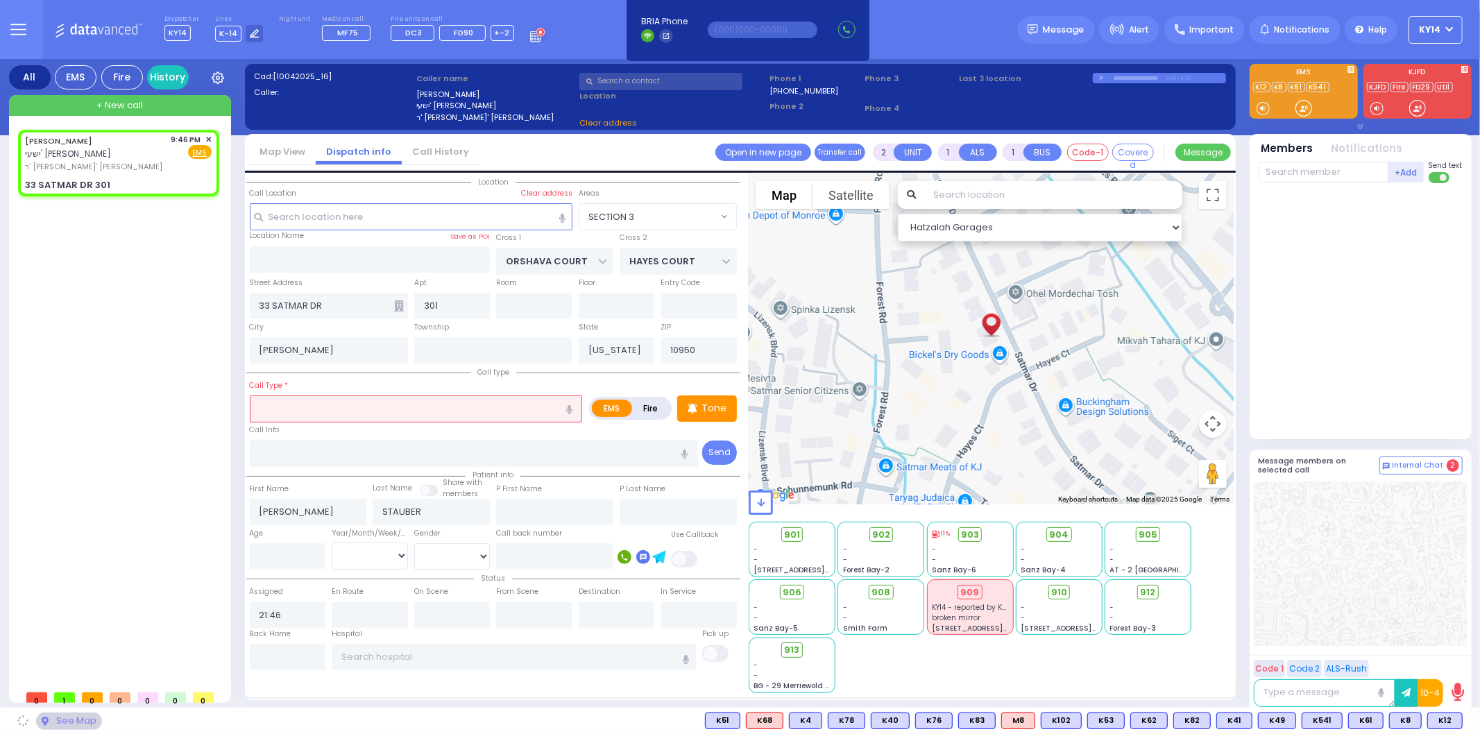
select select "SECTION 3"
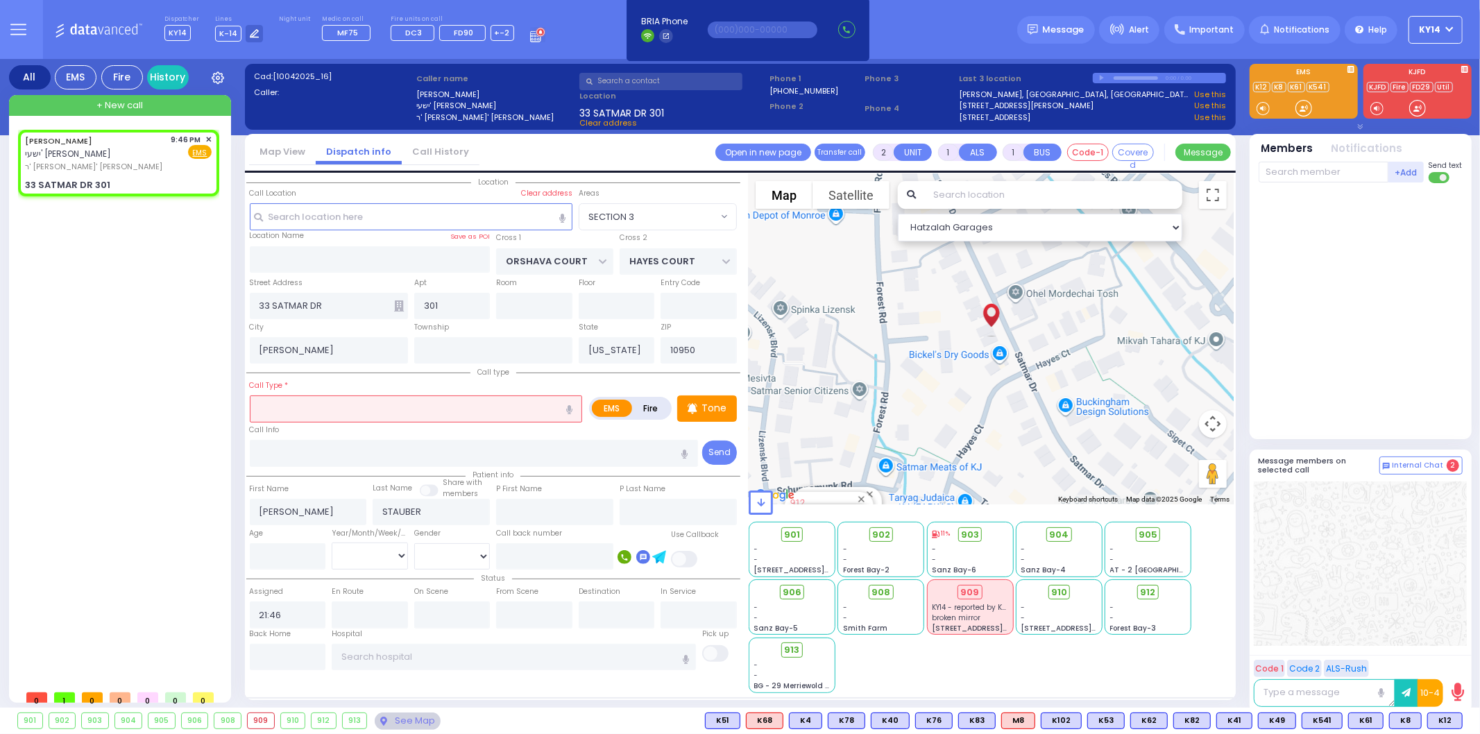
select select
radio input "true"
select select
select select "Hatzalah Garages"
select select "SECTION 3"
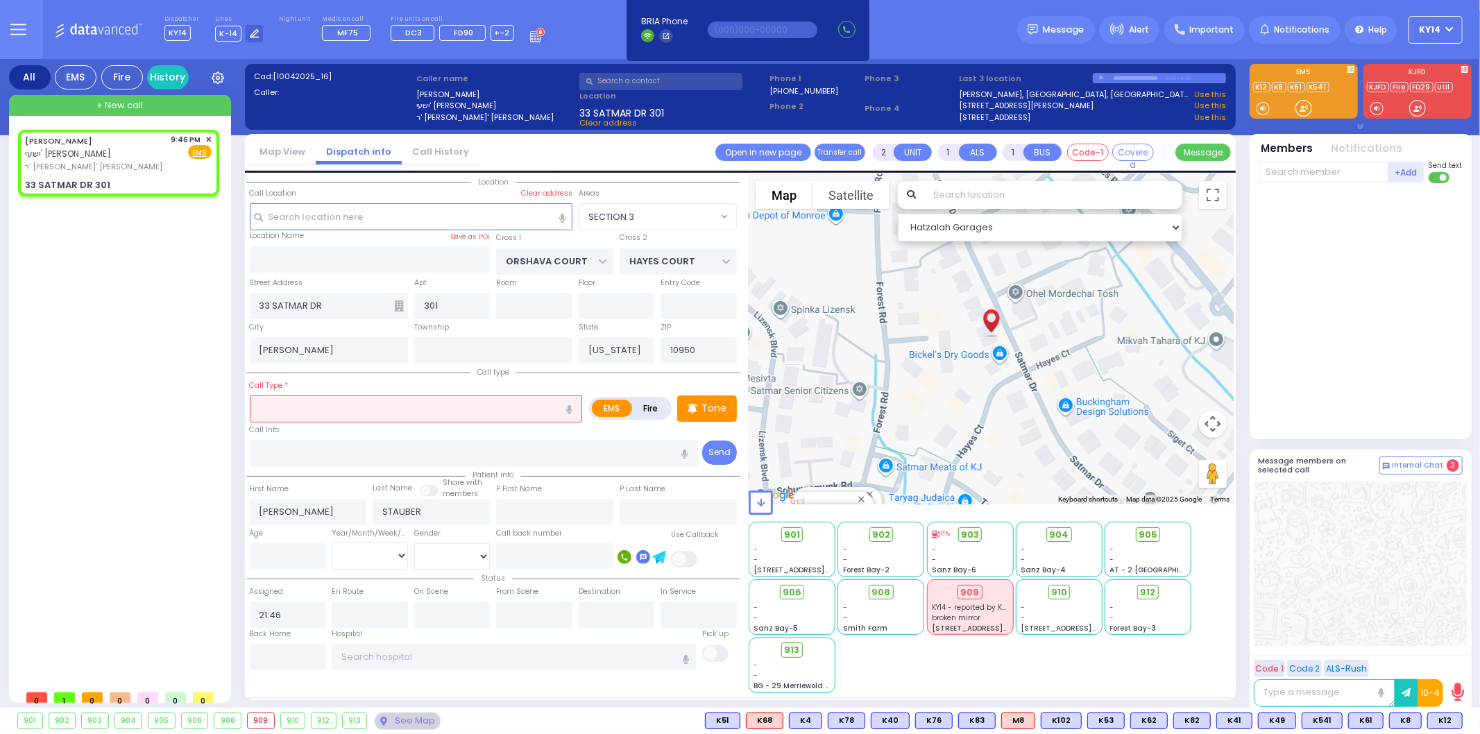
click at [570, 408] on icon "button" at bounding box center [569, 409] width 6 height 9
type input "check out this app"
select select
radio input "true"
select select
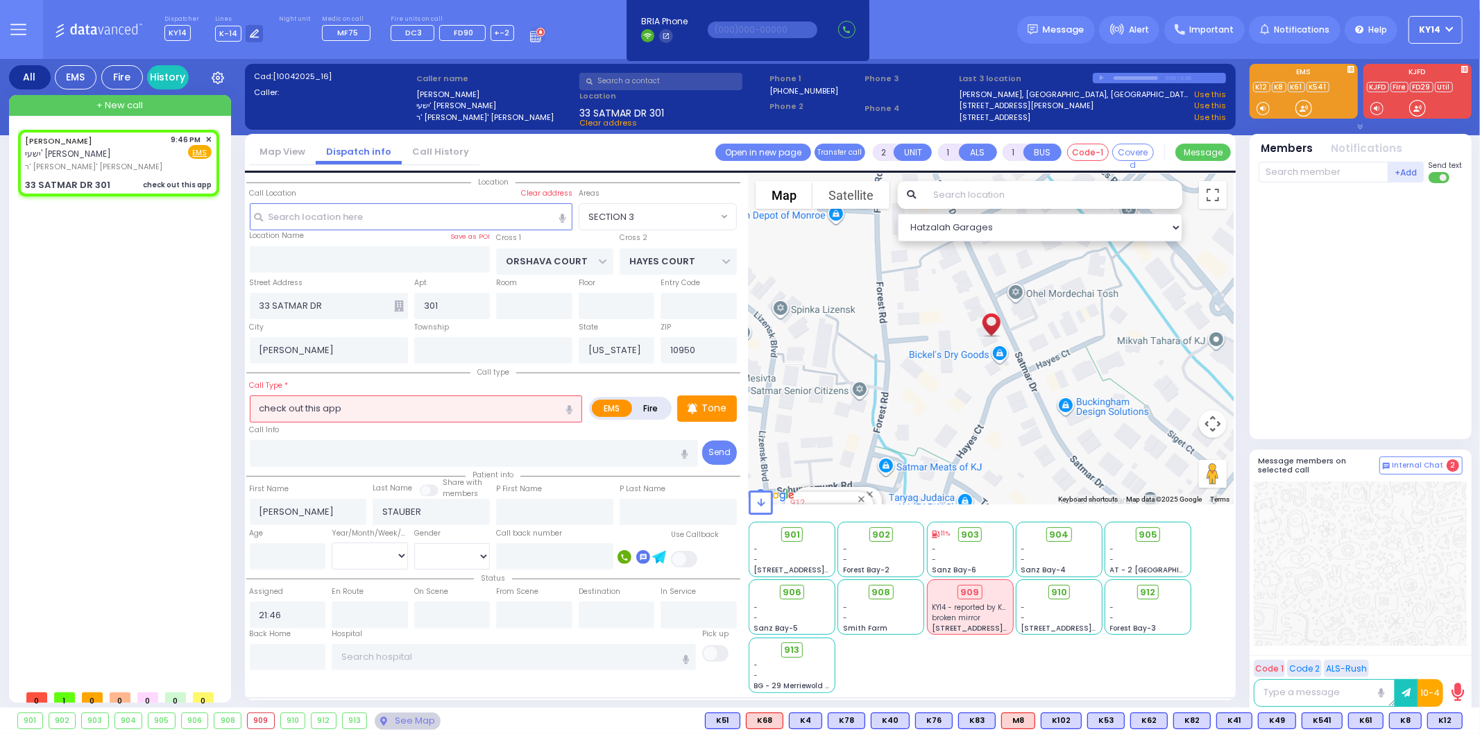
select select "Hatzalah Garages"
select select "SECTION 3"
drag, startPoint x: 414, startPoint y: 405, endPoint x: 164, endPoint y: 402, distance: 249.1
click at [165, 402] on div "All EMS Fire History Settings" at bounding box center [740, 386] width 1463 height 654
select select
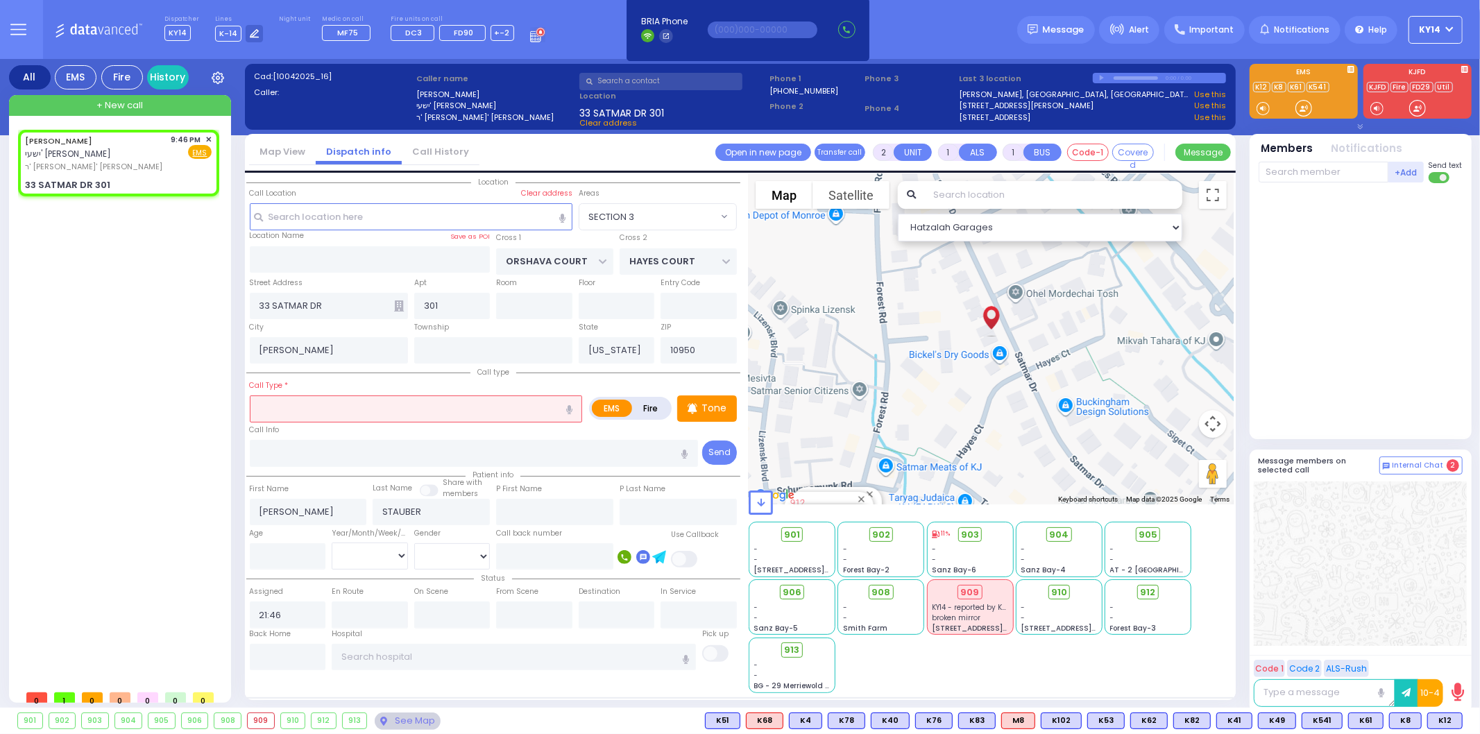
radio input "true"
select select
select select "Hatzalah Garages"
select select
radio input "true"
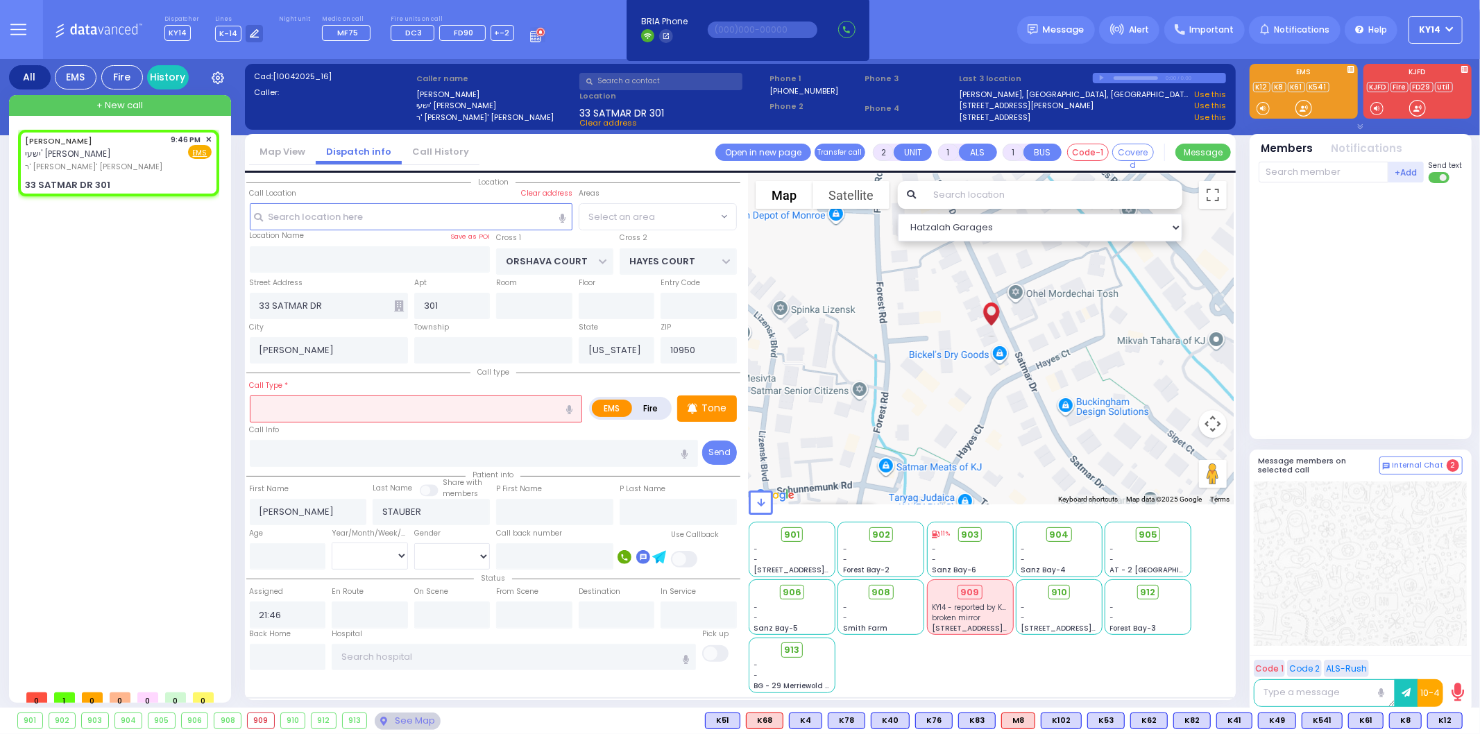
select select
select select "Hatzalah Garages"
select select "SECTION 3"
click at [570, 408] on icon "button" at bounding box center [569, 409] width 6 height 9
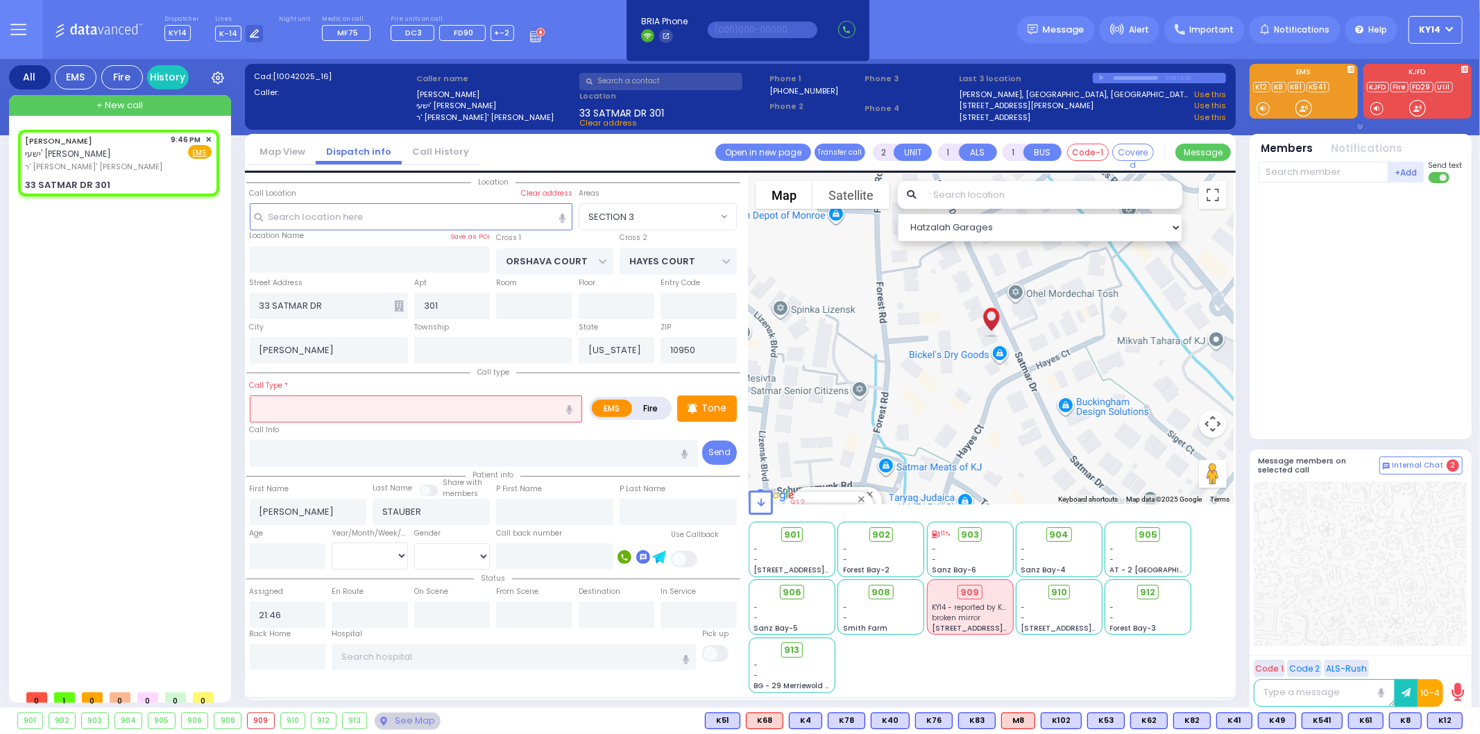
type input "check o2sat"
select select
radio input "true"
select select
select select "Hatzalah Garages"
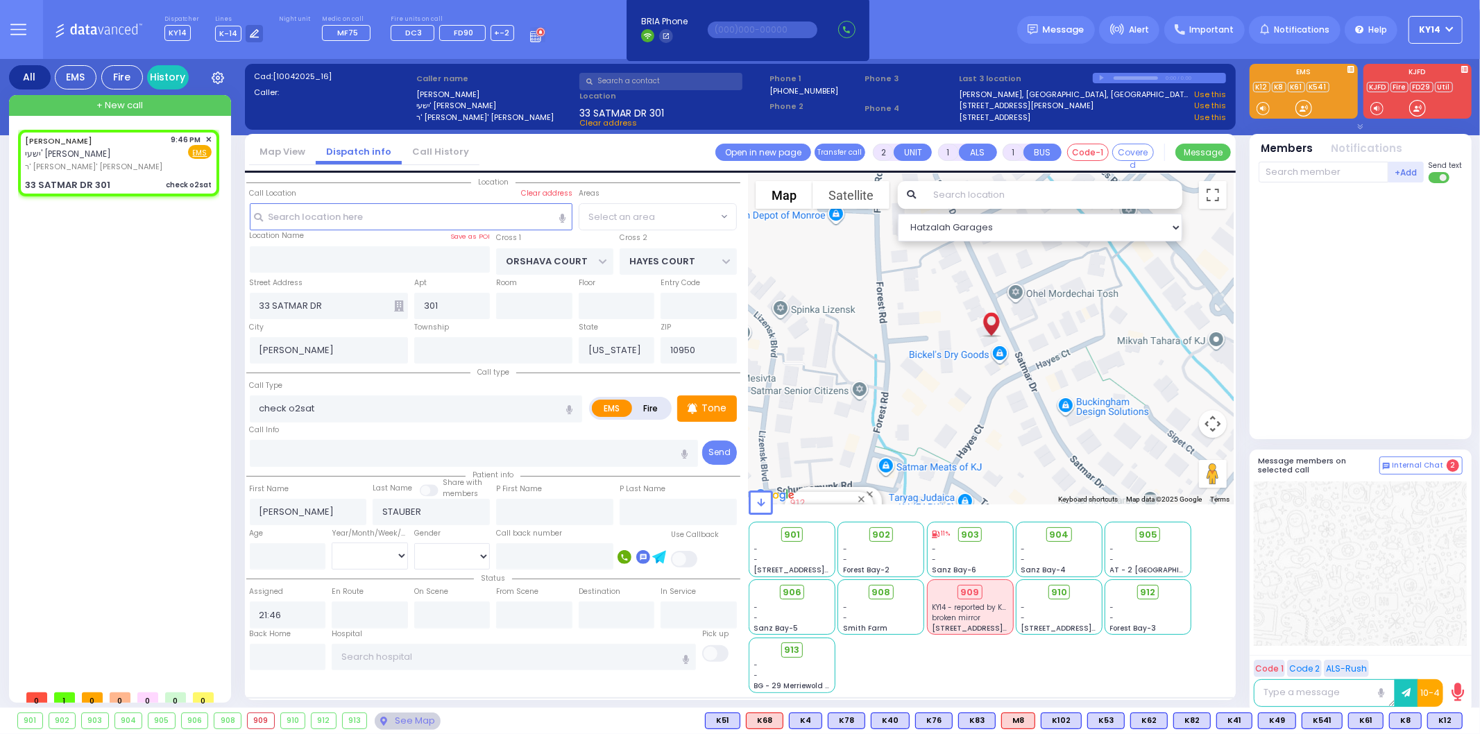
select select "SECTION 3"
click at [1435, 720] on span "K62" at bounding box center [1444, 720] width 36 height 15
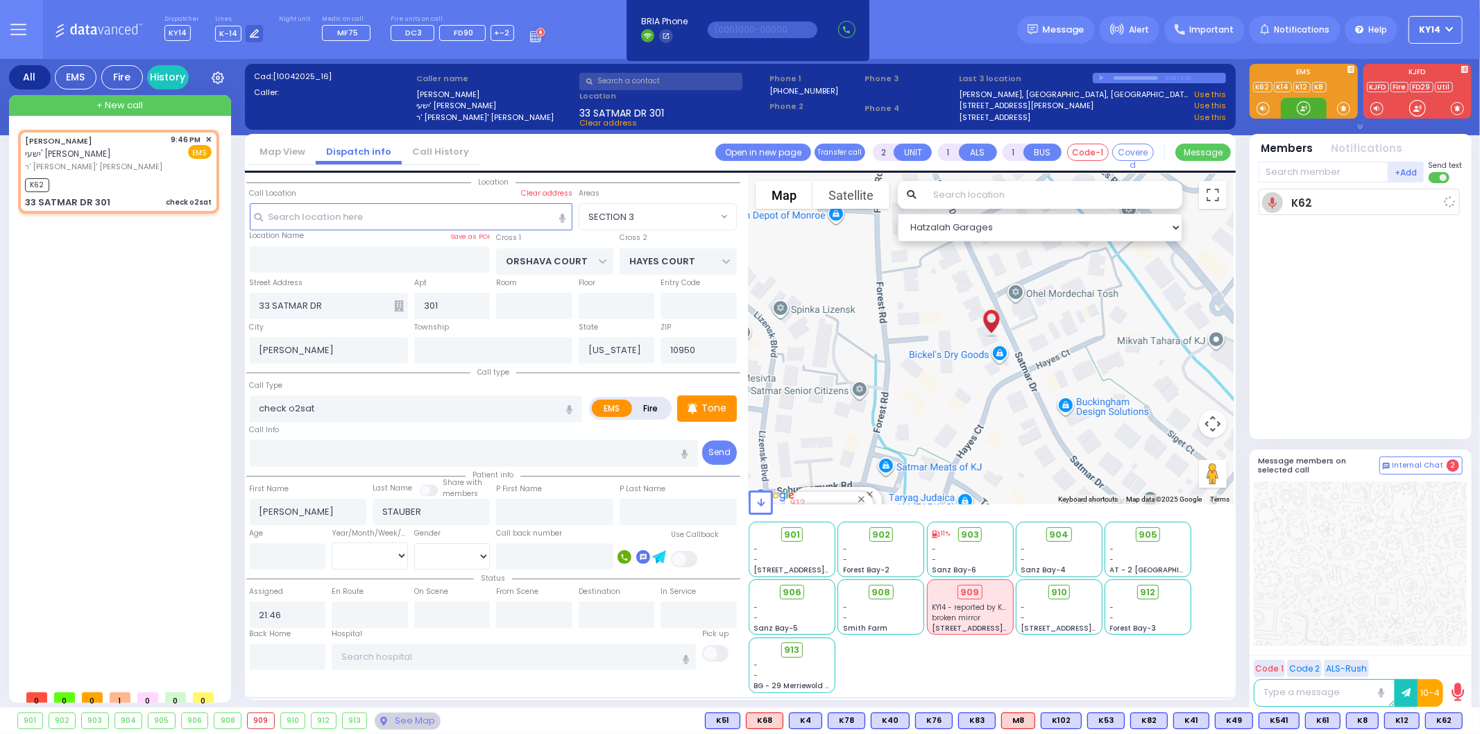
select select
radio input "true"
select select
type input "21:47"
select select "Hatzalah Garages"
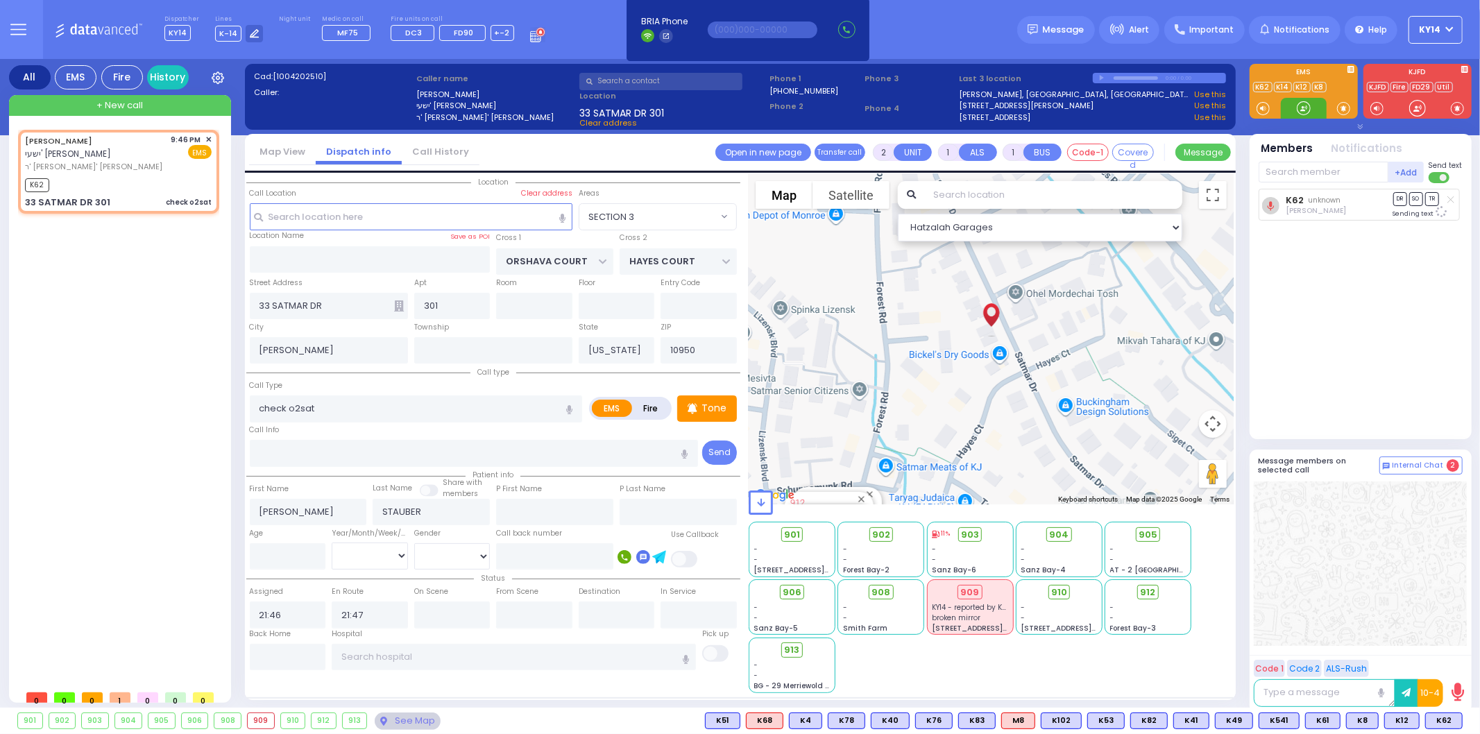
select select "SECTION 3"
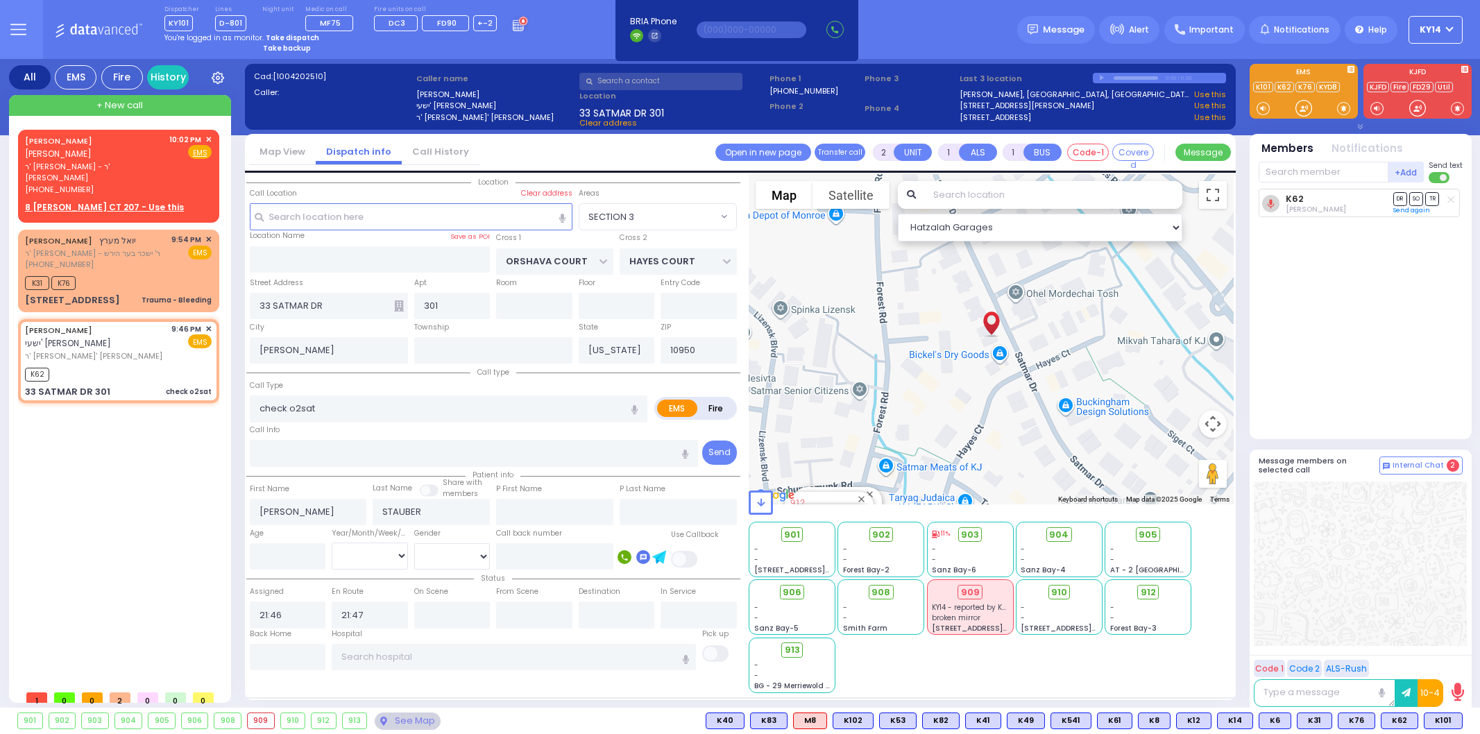
select select "SECTION 3"
select select
